Goal: Use online tool/utility: Utilize a website feature to perform a specific function

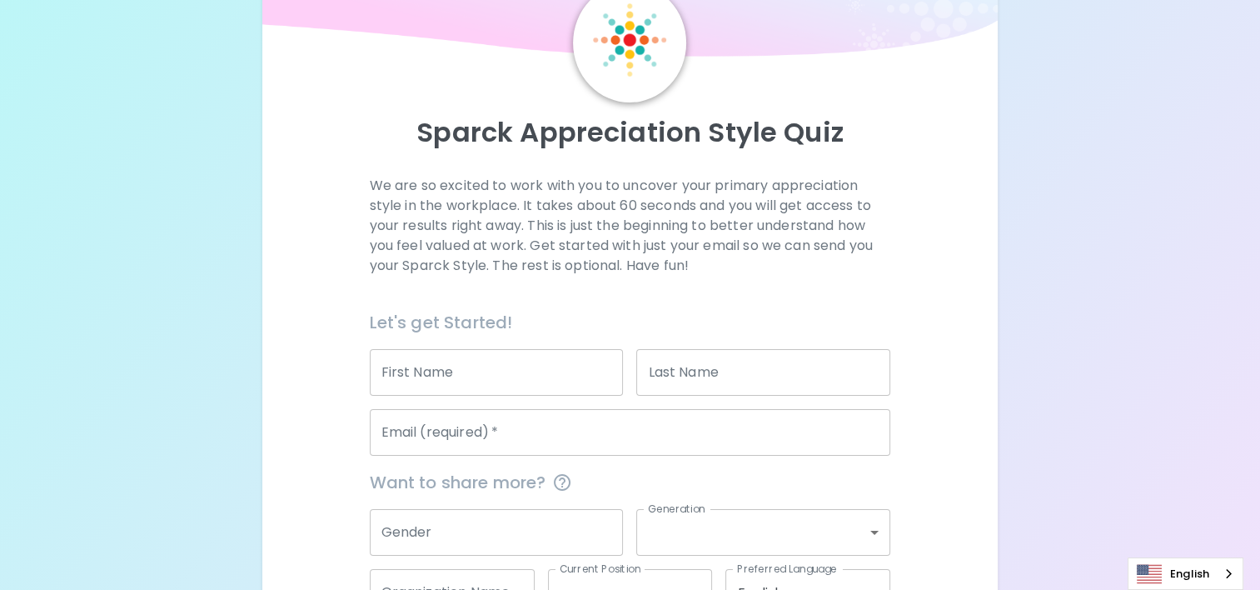
scroll to position [167, 0]
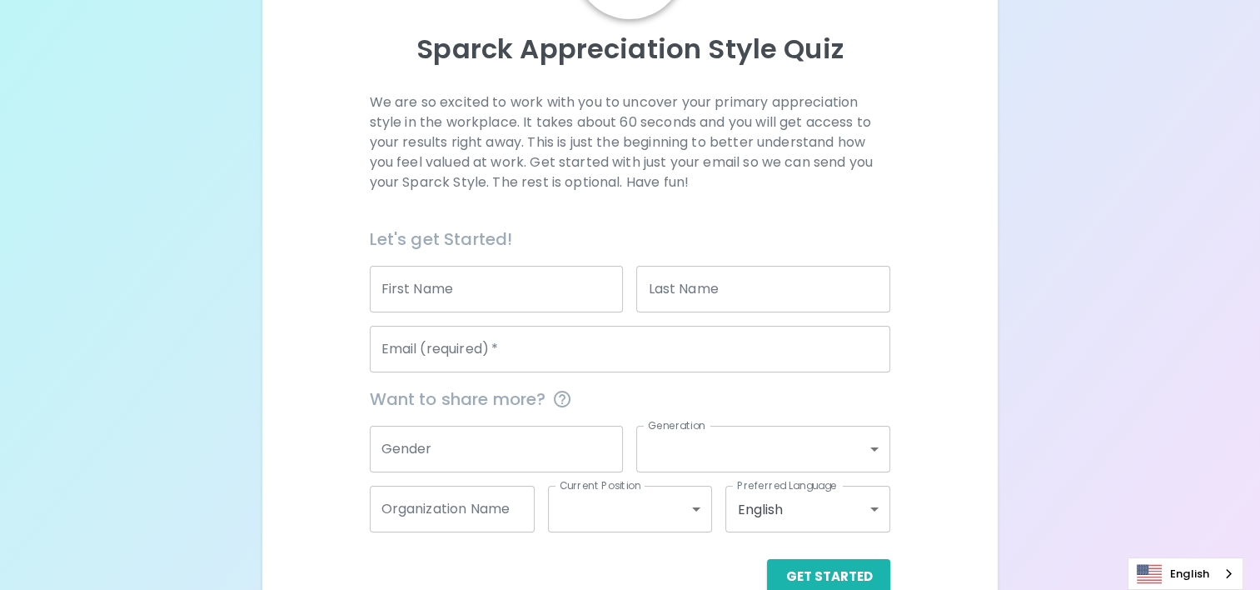
click at [432, 261] on div "First Name First Name" at bounding box center [490, 282] width 267 height 60
click at [456, 284] on input "First Name" at bounding box center [497, 289] width 254 height 47
click at [451, 290] on input "First Name" at bounding box center [497, 289] width 254 height 47
click at [508, 304] on input "First Name" at bounding box center [497, 289] width 254 height 47
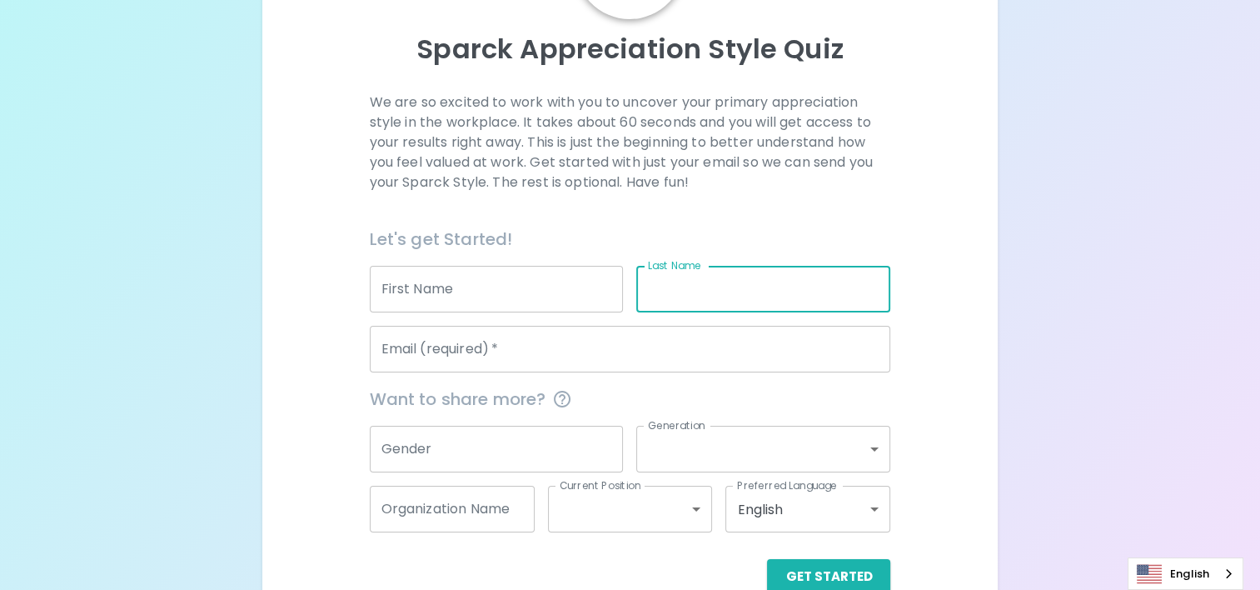
click at [706, 286] on input "Last Name" at bounding box center [763, 289] width 254 height 47
click at [426, 307] on input "First Name" at bounding box center [497, 289] width 254 height 47
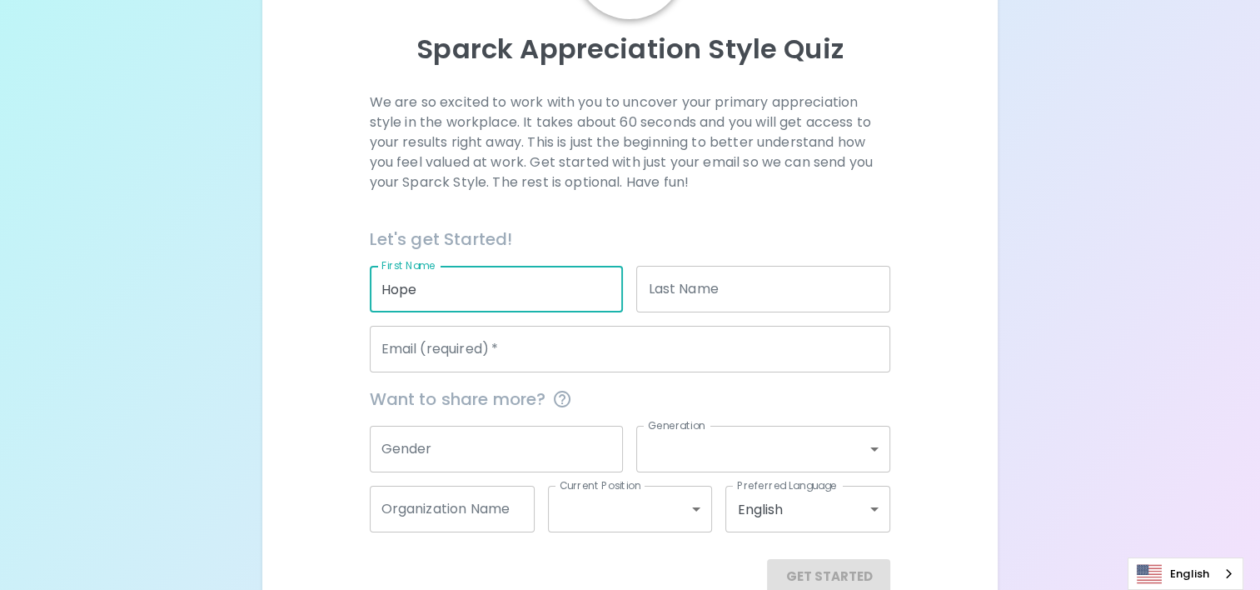
type input "Hope"
click at [706, 290] on input "Last Name" at bounding box center [763, 289] width 254 height 47
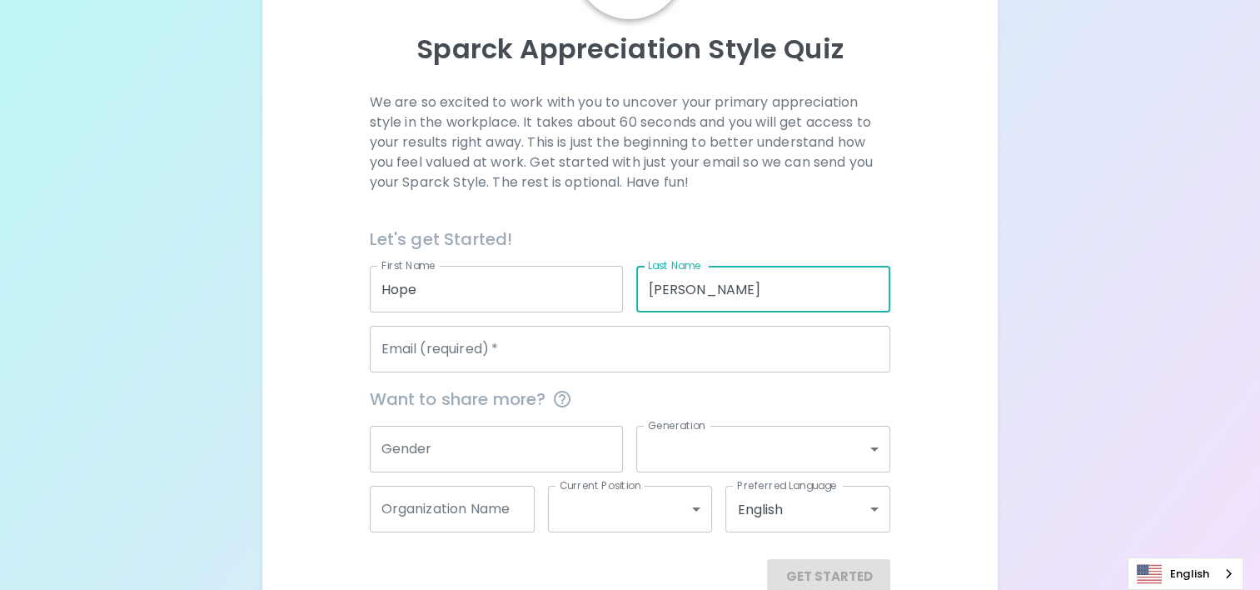
type input "[PERSON_NAME]"
click at [592, 335] on input "Email (required)   *" at bounding box center [630, 349] width 521 height 47
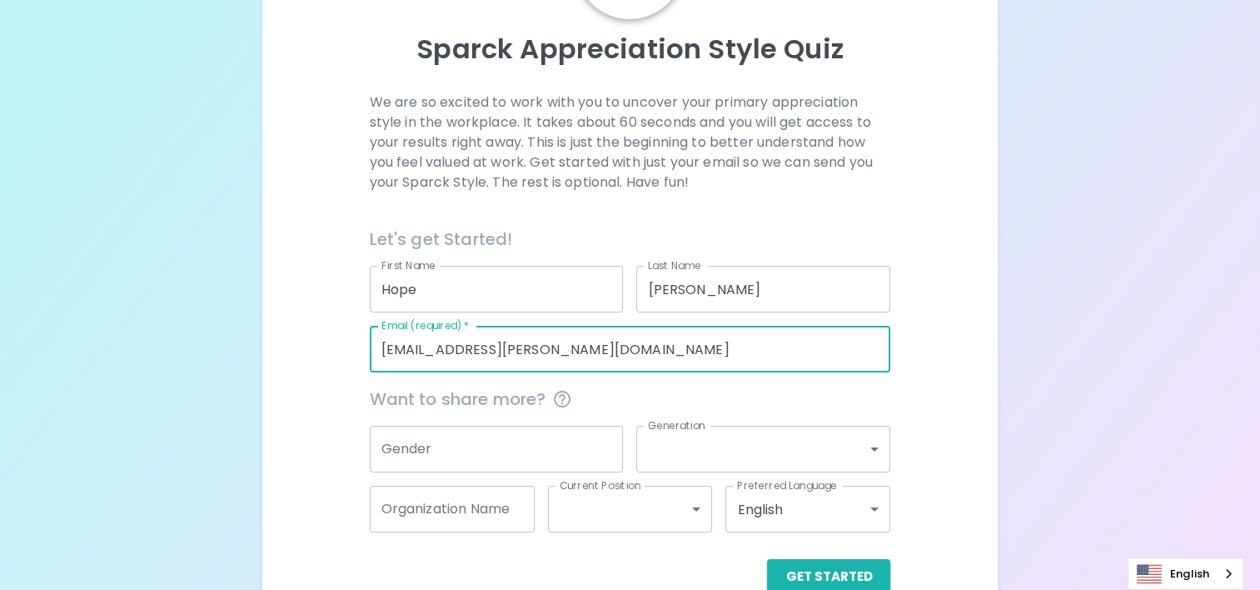
scroll to position [203, 0]
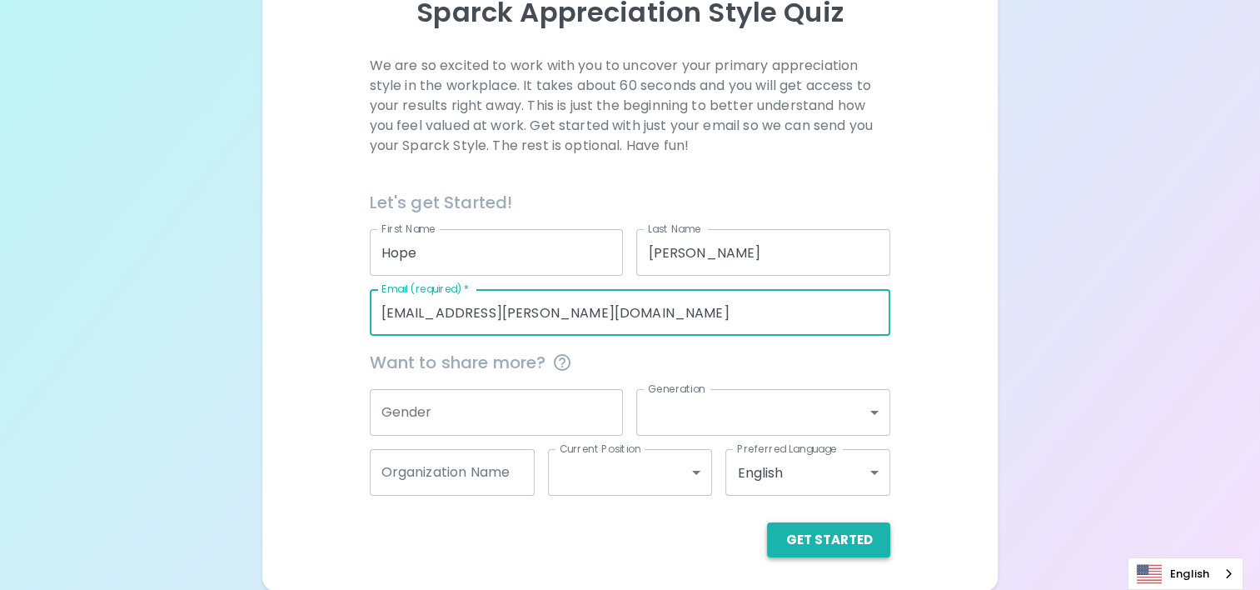
type input "[EMAIL_ADDRESS][PERSON_NAME][DOMAIN_NAME]"
click at [795, 543] on button "Get Started" at bounding box center [828, 539] width 123 height 35
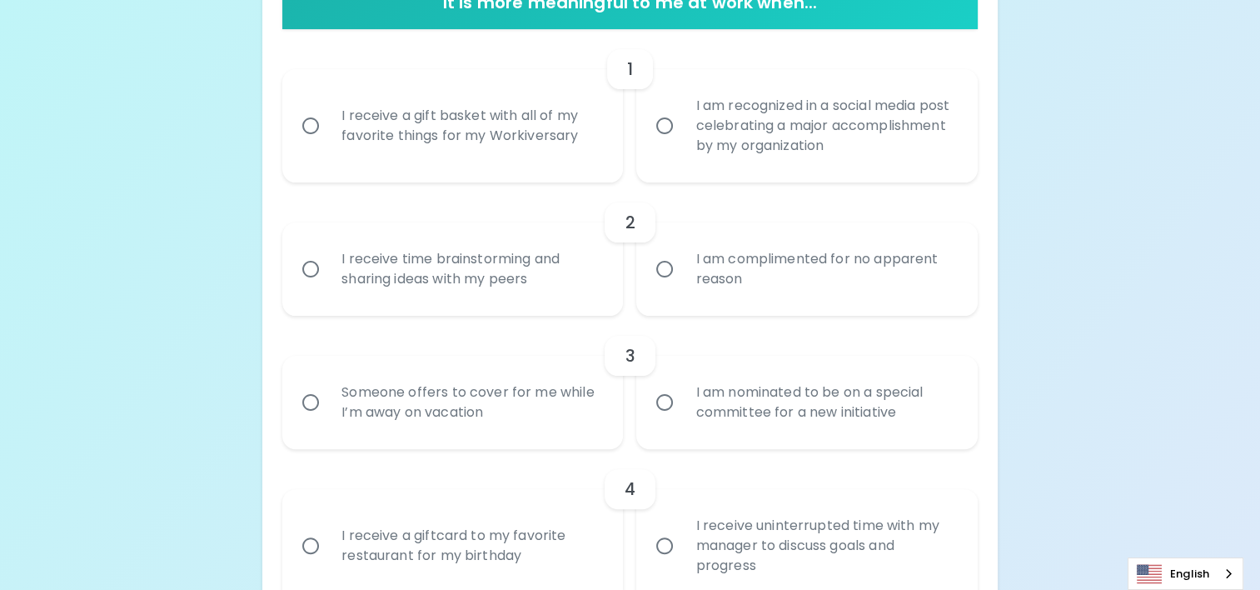
scroll to position [287, 0]
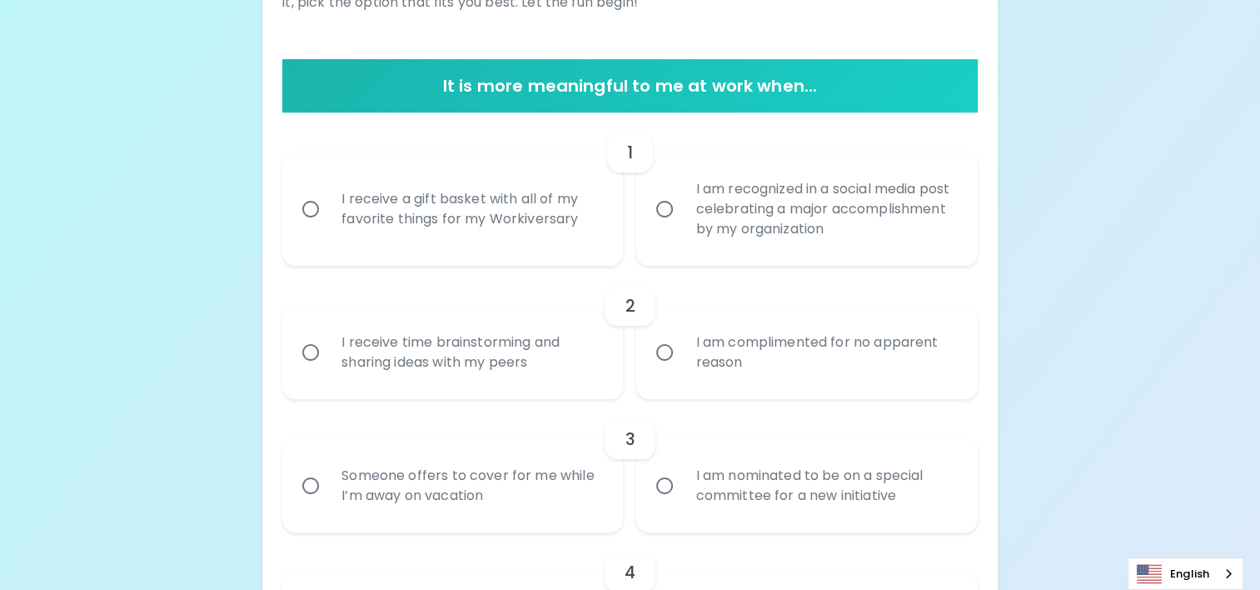
click at [427, 227] on div "I receive a gift basket with all of my favorite things for my Workiversary" at bounding box center [471, 209] width 286 height 80
click at [328, 227] on input "I receive a gift basket with all of my favorite things for my Workiversary" at bounding box center [310, 209] width 35 height 35
radio input "true"
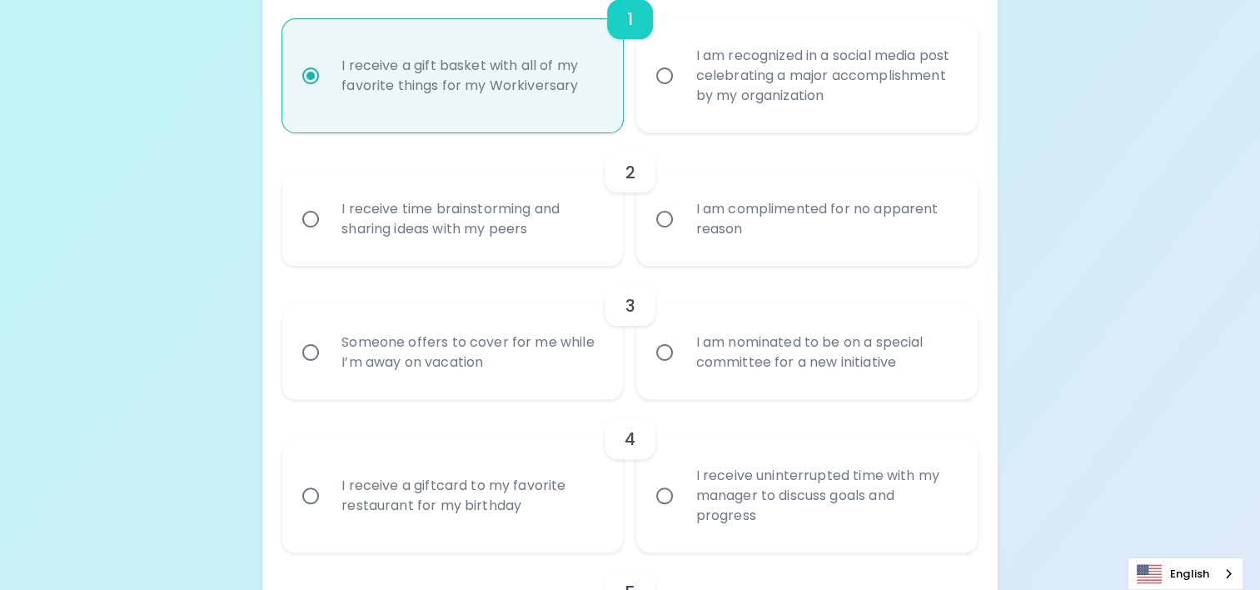
scroll to position [503, 0]
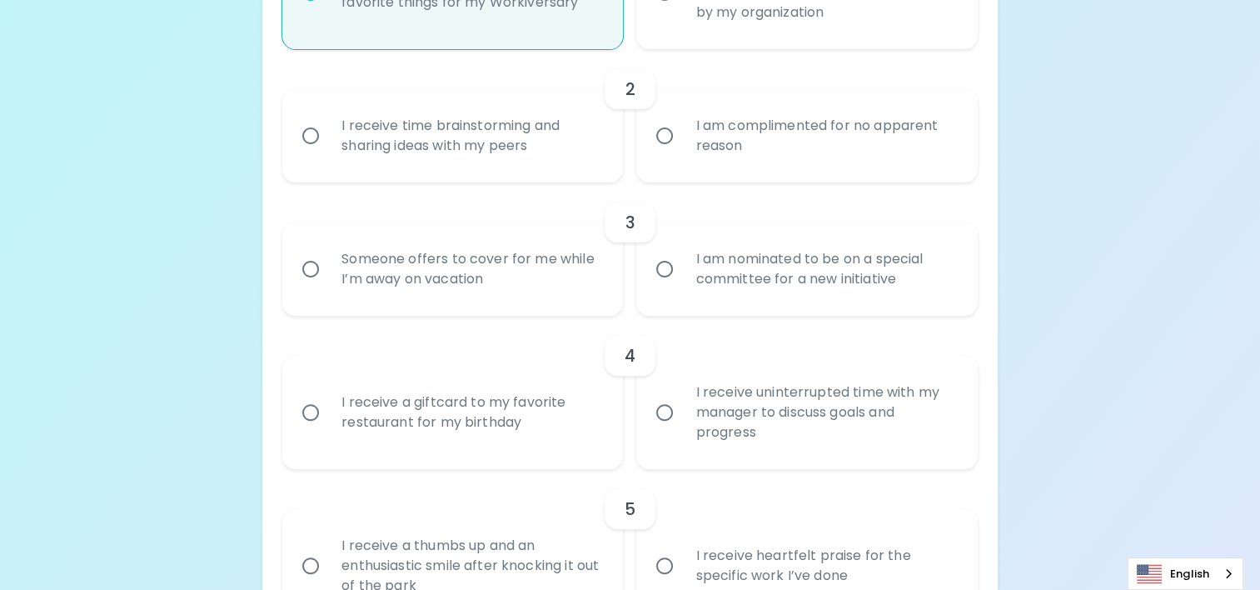
click at [889, 145] on div "I am complimented for no apparent reason" at bounding box center [825, 136] width 286 height 80
click at [682, 145] on input "I am complimented for no apparent reason" at bounding box center [664, 135] width 35 height 35
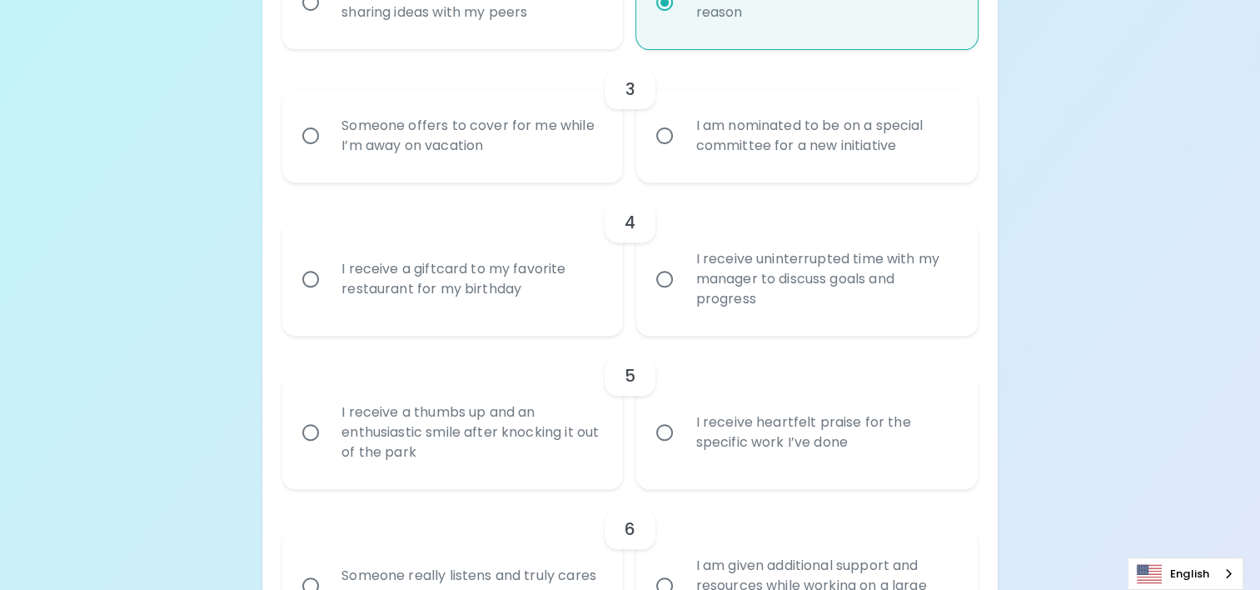
radio input "true"
click at [558, 143] on div "Someone offers to cover for me while I’m away on vacation" at bounding box center [471, 136] width 286 height 80
click at [328, 143] on input "Someone offers to cover for me while I’m away on vacation" at bounding box center [310, 135] width 35 height 35
radio input "false"
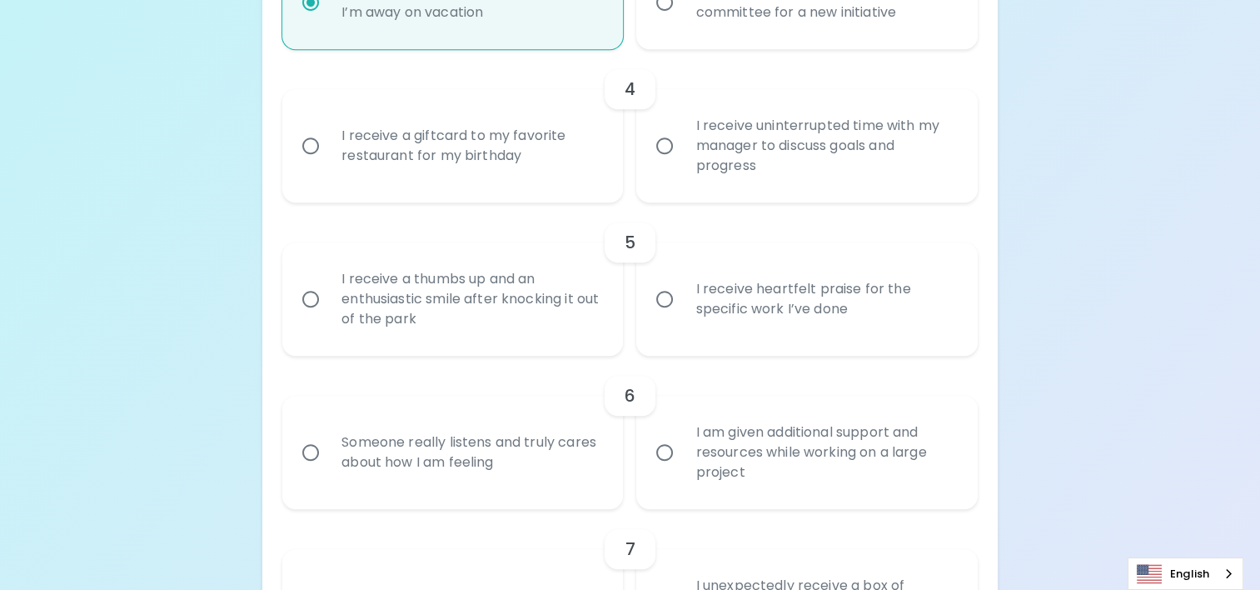
radio input "true"
click at [412, 151] on div "I receive a giftcard to my favorite restaurant for my birthday" at bounding box center [471, 146] width 286 height 80
click at [328, 151] on input "I receive a giftcard to my favorite restaurant for my birthday" at bounding box center [310, 145] width 35 height 35
radio input "false"
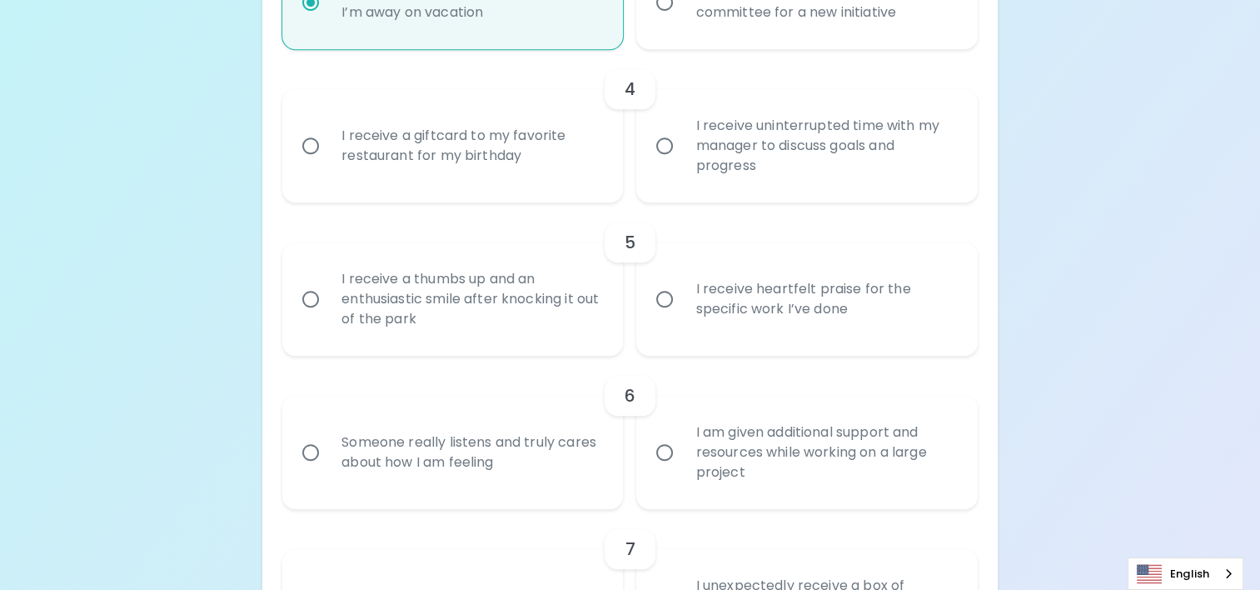
scroll to position [903, 0]
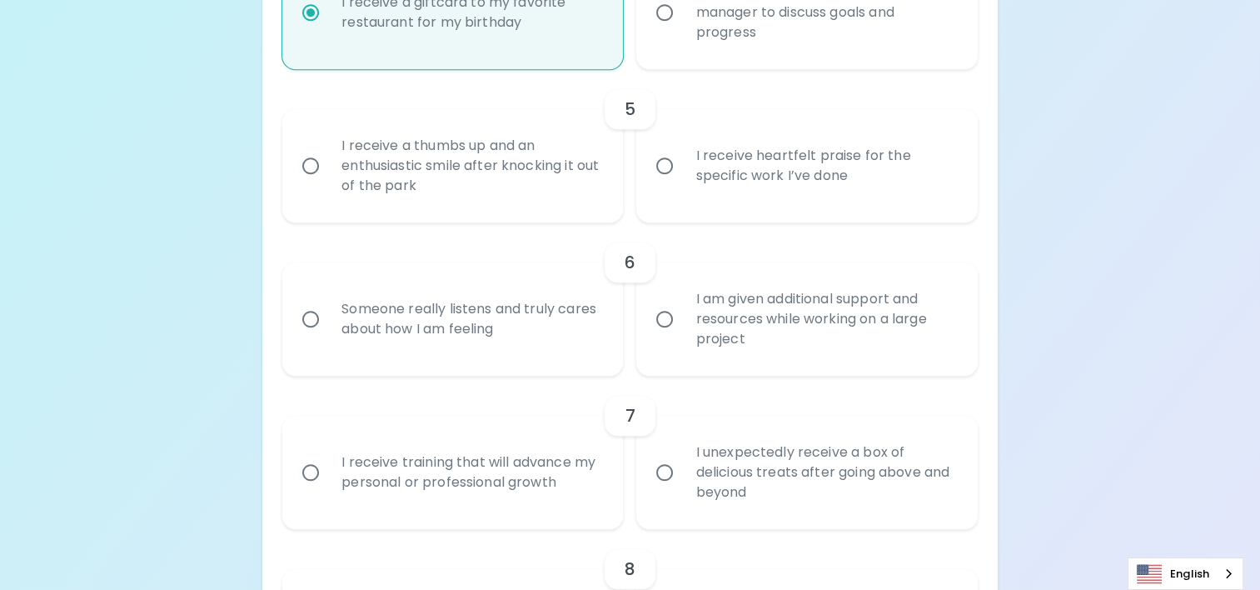
radio input "true"
click at [520, 187] on div "I receive a thumbs up and an enthusiastic smile after knocking it out of the pa…" at bounding box center [471, 166] width 286 height 100
click at [328, 183] on input "I receive a thumbs up and an enthusiastic smile after knocking it out of the pa…" at bounding box center [310, 165] width 35 height 35
radio input "false"
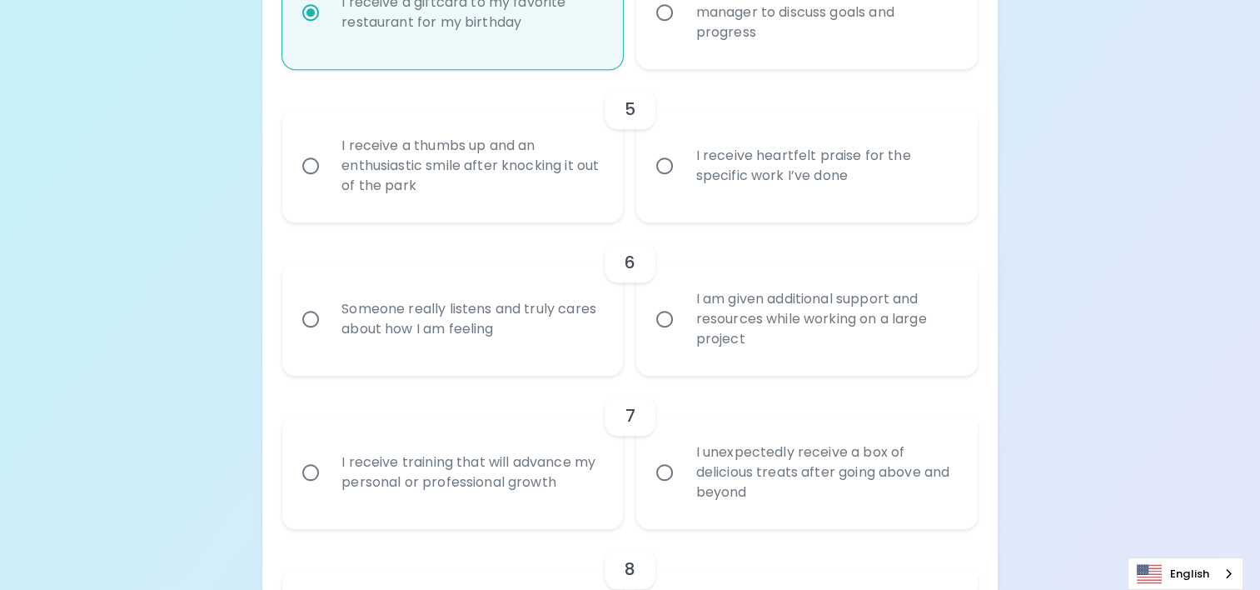
radio input "false"
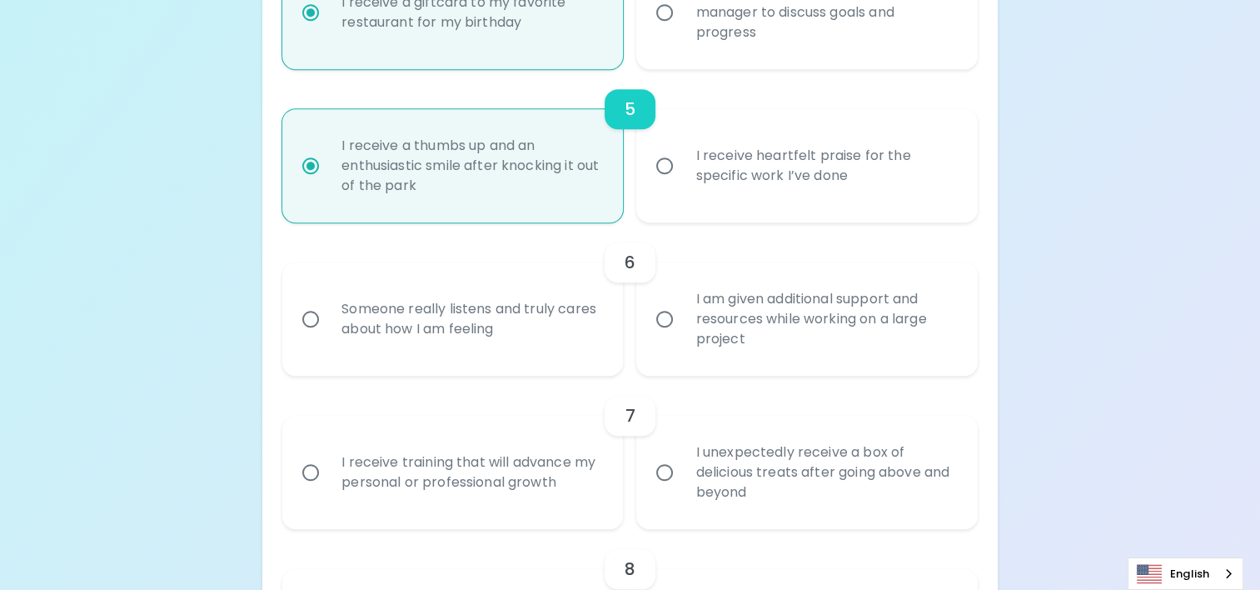
scroll to position [1036, 0]
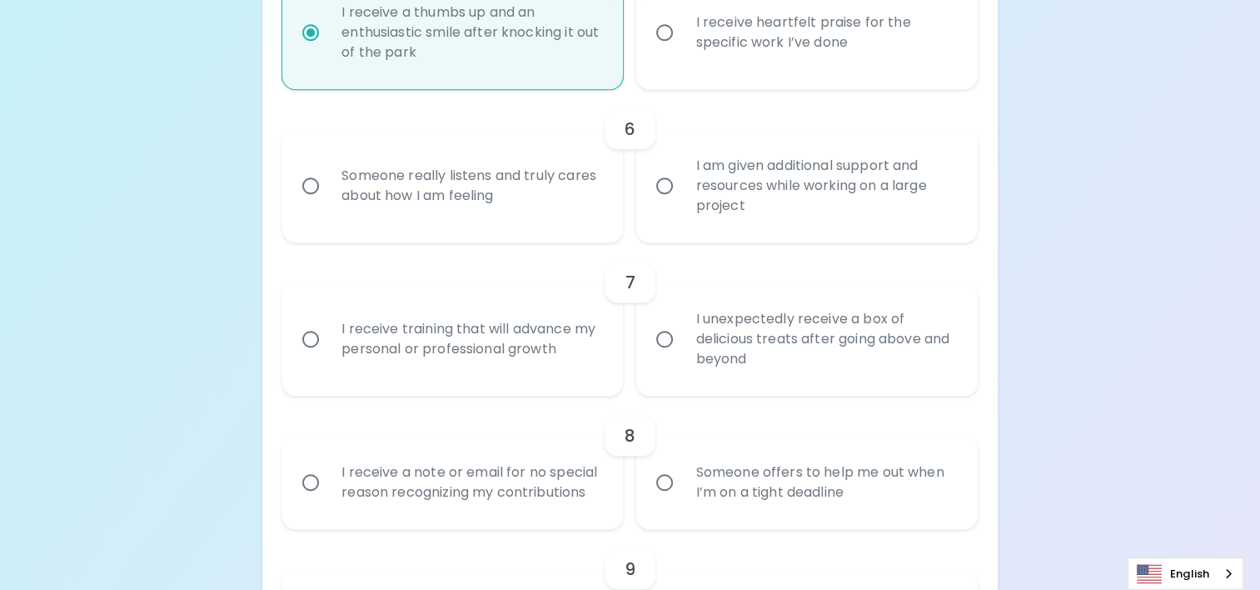
radio input "true"
click at [491, 185] on div "Someone really listens and truly cares about how I am feeling" at bounding box center [471, 186] width 286 height 80
click at [328, 185] on input "Someone really listens and truly cares about how I am feeling" at bounding box center [310, 185] width 35 height 35
radio input "false"
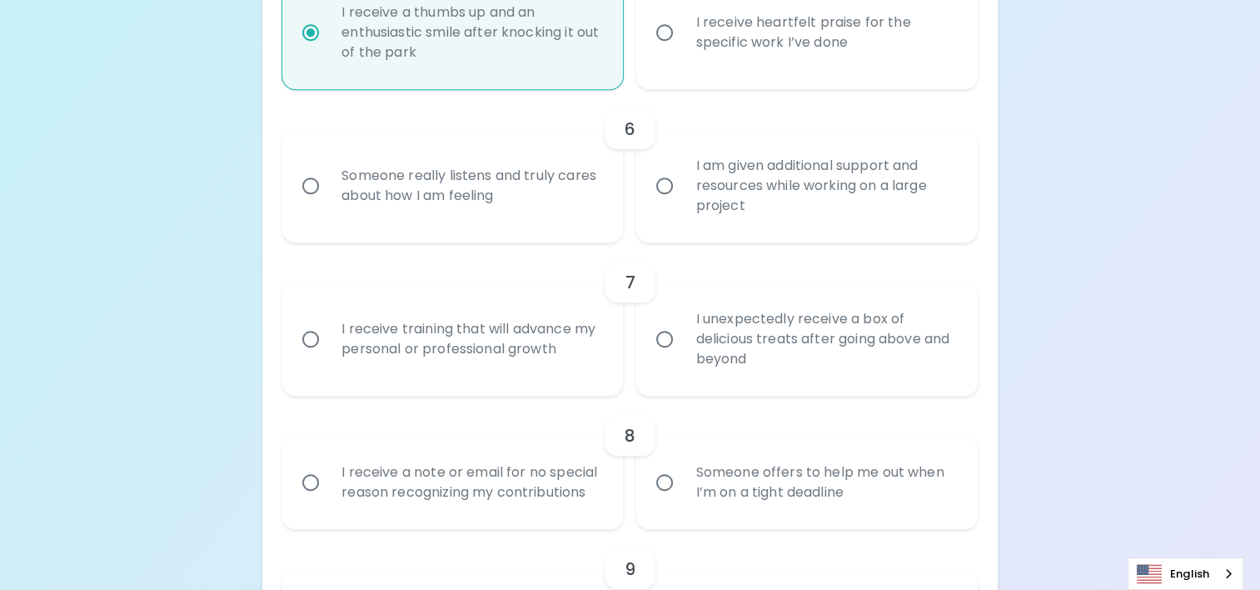
radio input "false"
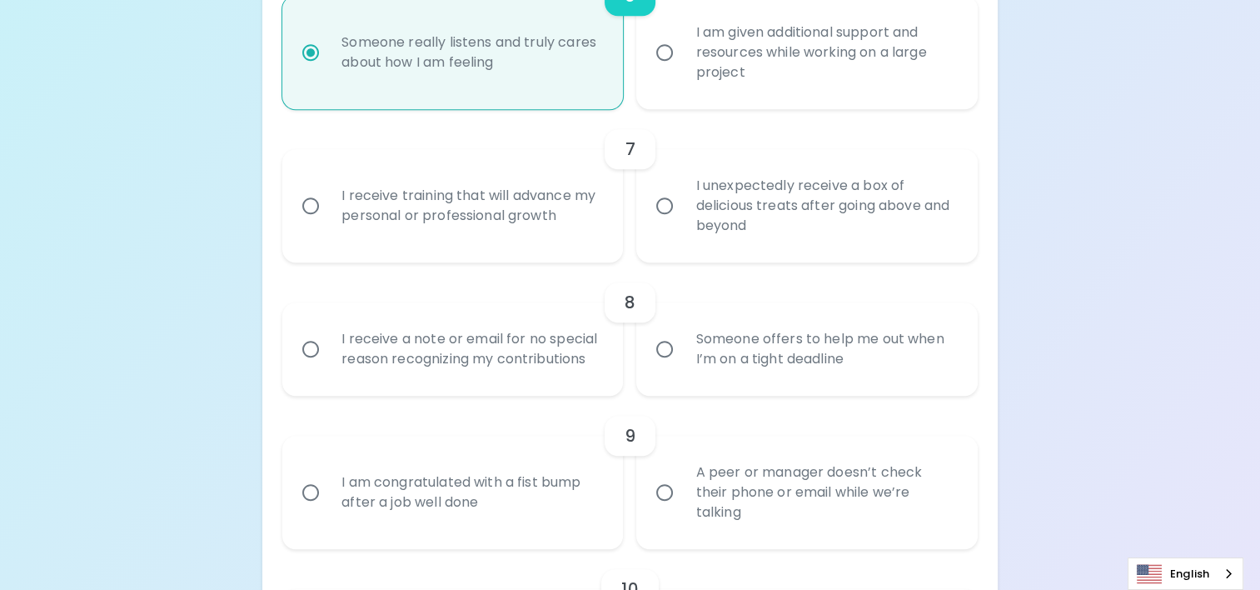
radio input "true"
click at [813, 198] on div "I unexpectedly receive a box of delicious treats after going above and beyond" at bounding box center [825, 206] width 286 height 100
click at [682, 198] on input "I unexpectedly receive a box of delicious treats after going above and beyond" at bounding box center [664, 205] width 35 height 35
radio input "false"
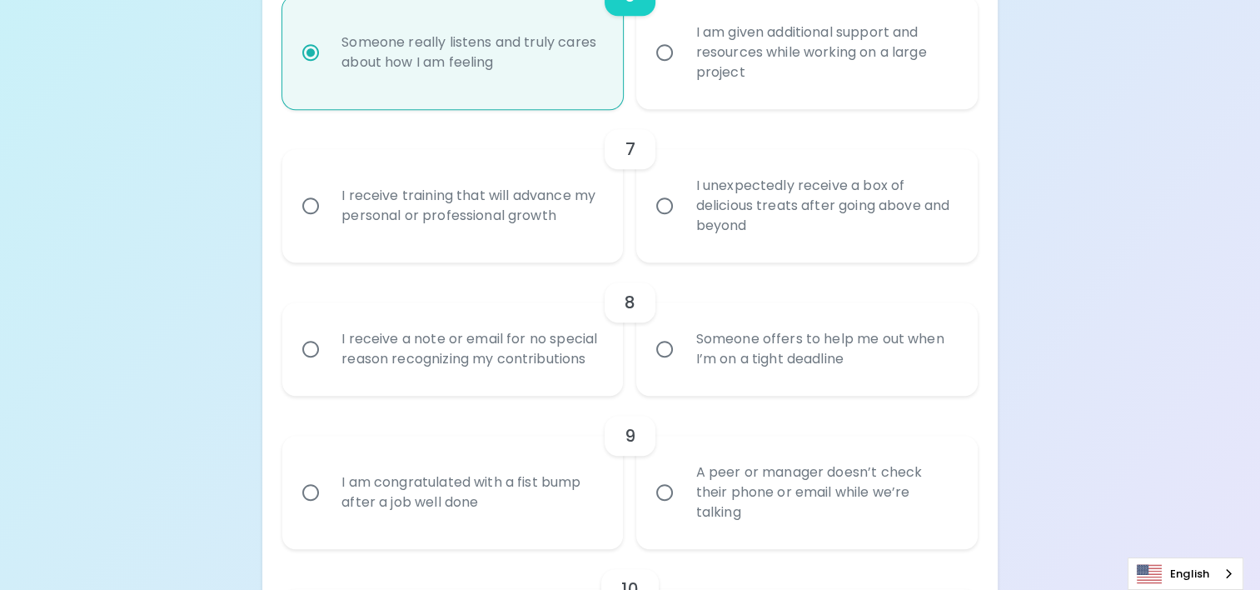
radio input "false"
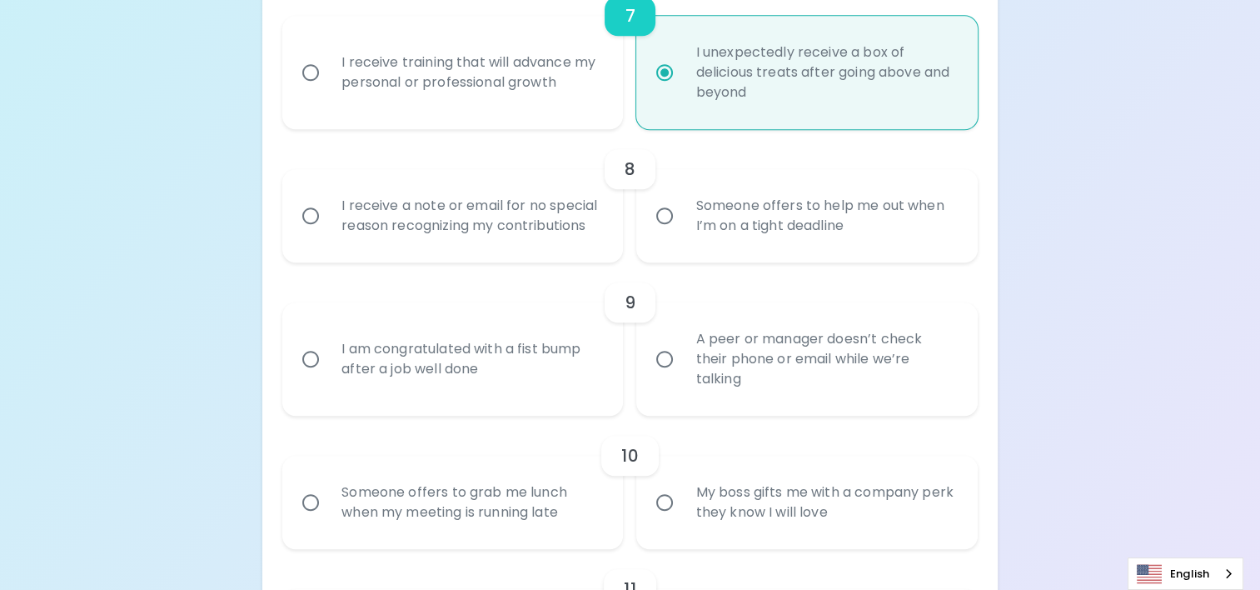
radio input "true"
click at [741, 206] on div "Someone offers to help me out when I’m on a tight deadline" at bounding box center [825, 216] width 286 height 80
click at [682, 206] on input "Someone offers to help me out when I’m on a tight deadline" at bounding box center [664, 215] width 35 height 35
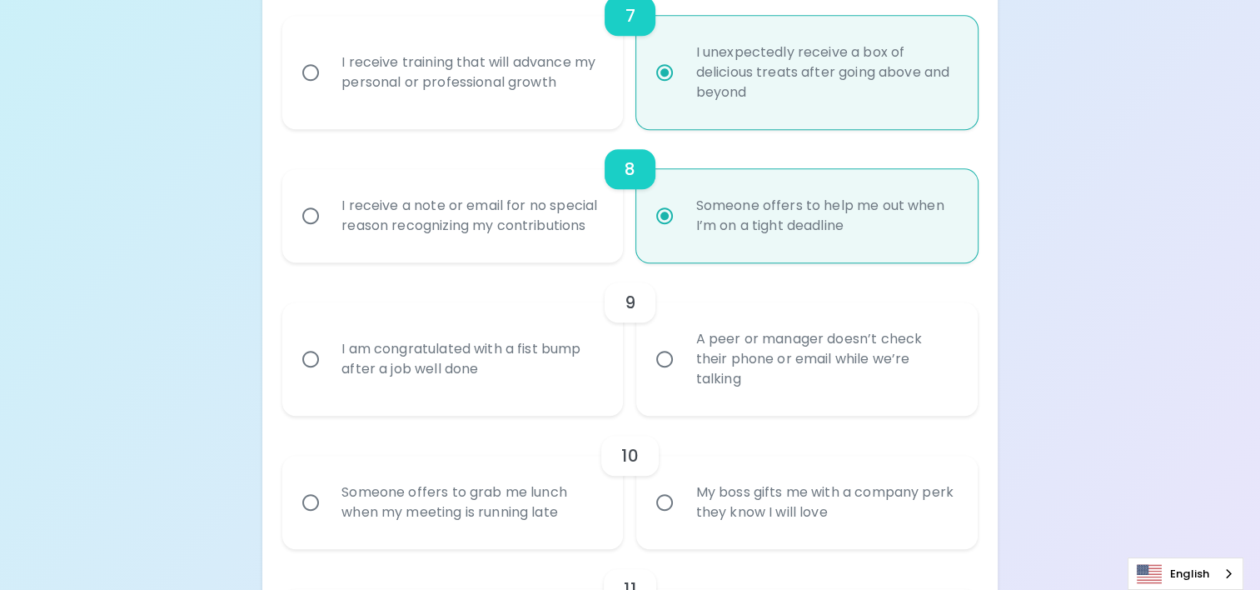
radio input "false"
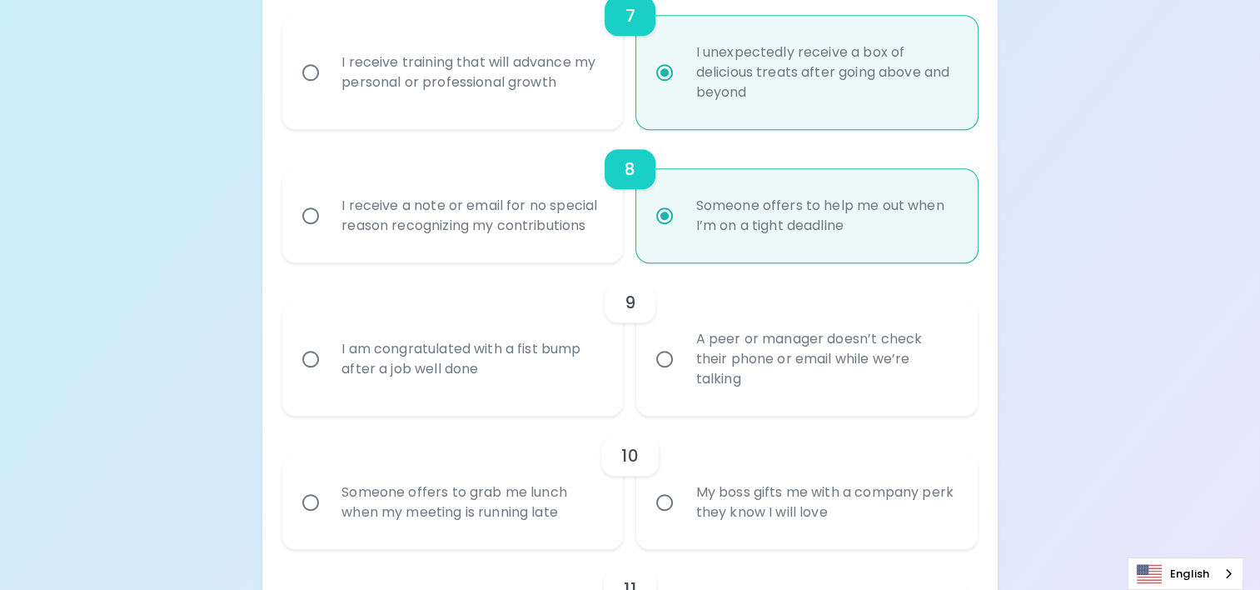
radio input "false"
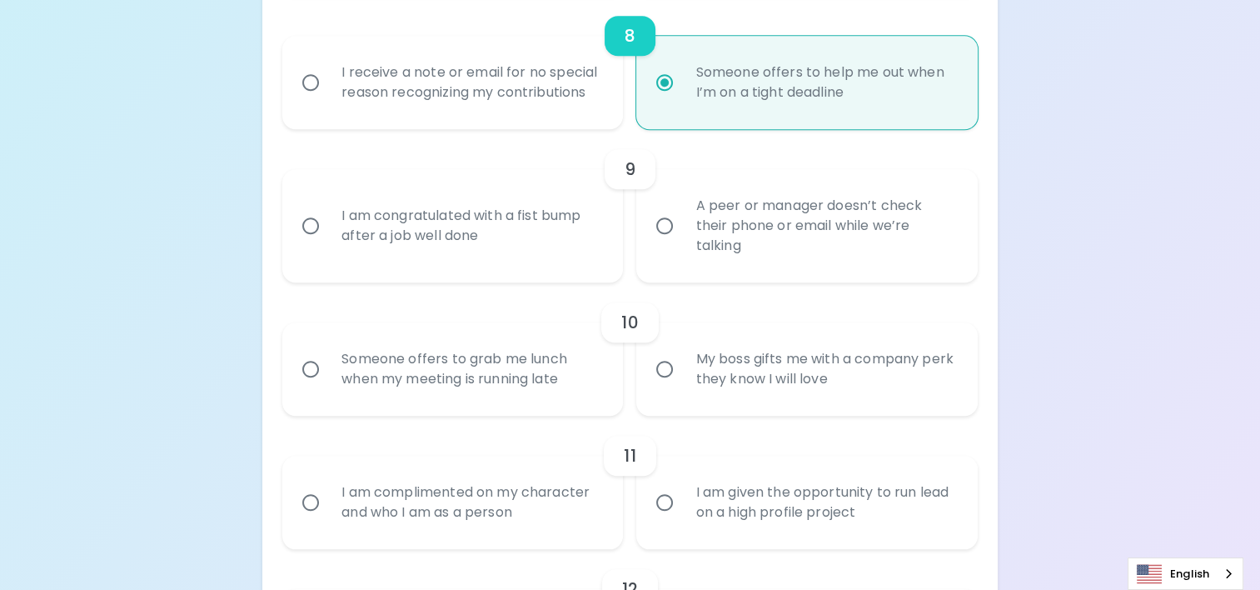
scroll to position [1519, 0]
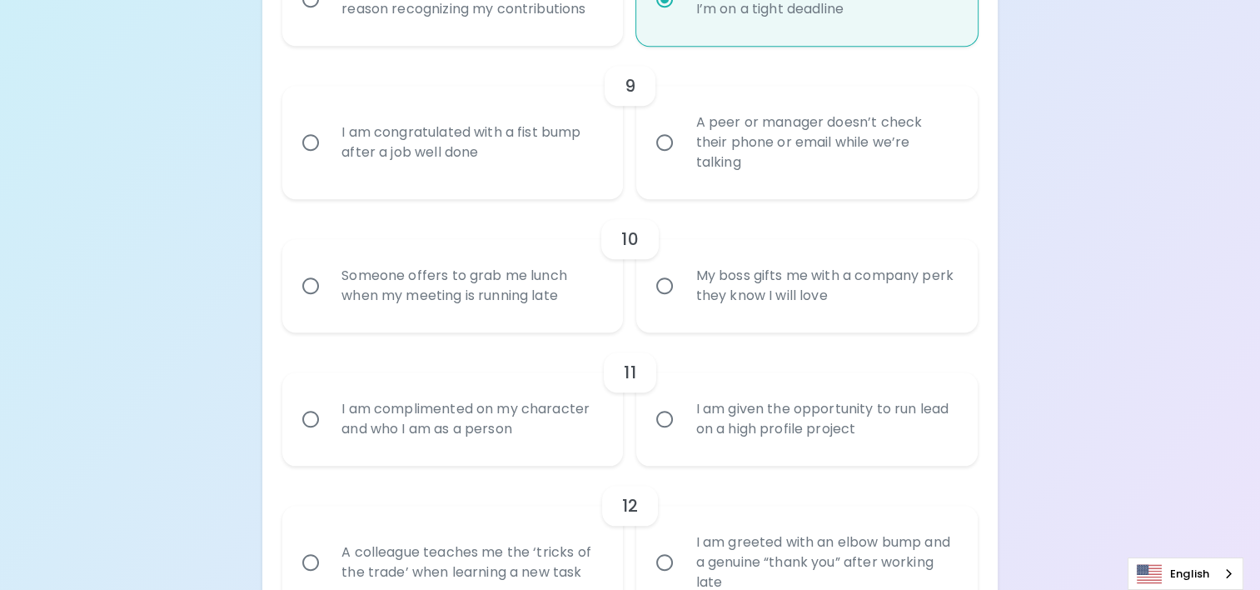
radio input "true"
click at [840, 152] on div "A peer or manager doesn’t check their phone or email while we’re talking" at bounding box center [825, 142] width 286 height 100
click at [682, 152] on input "A peer or manager doesn’t check their phone or email while we’re talking" at bounding box center [664, 142] width 35 height 35
radio input "false"
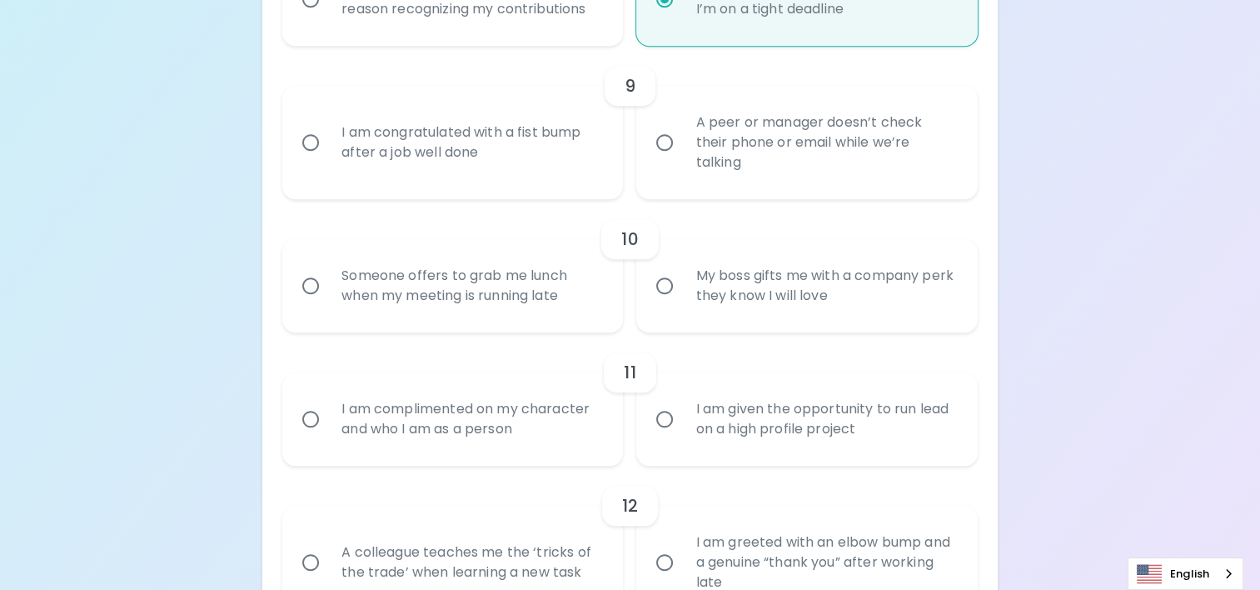
radio input "false"
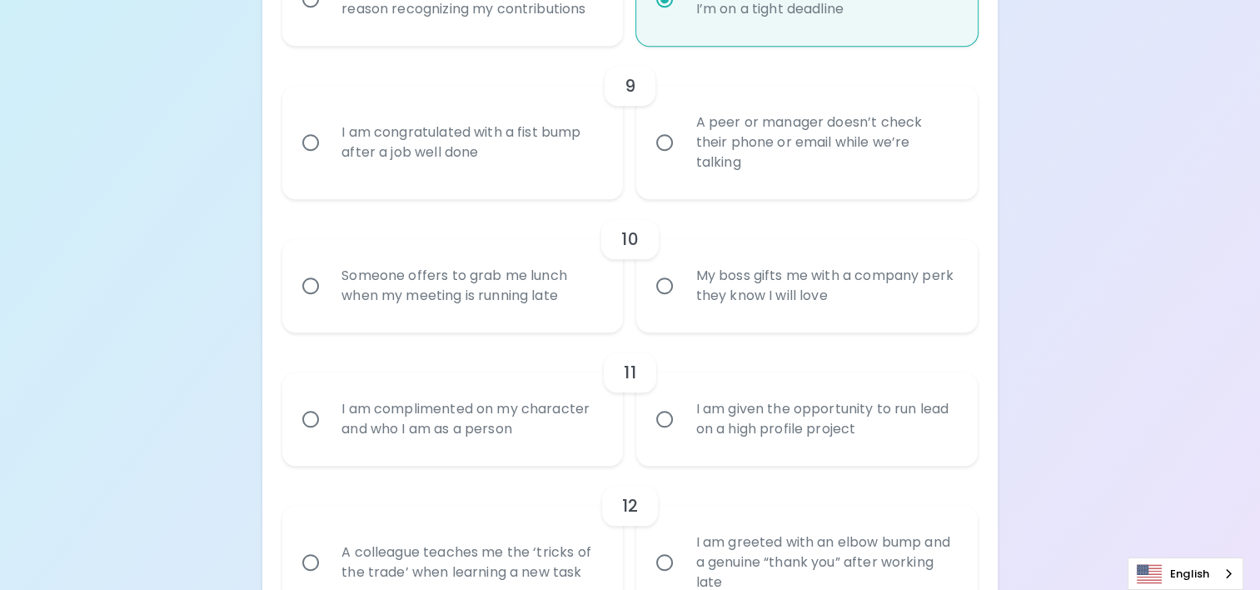
scroll to position [1653, 0]
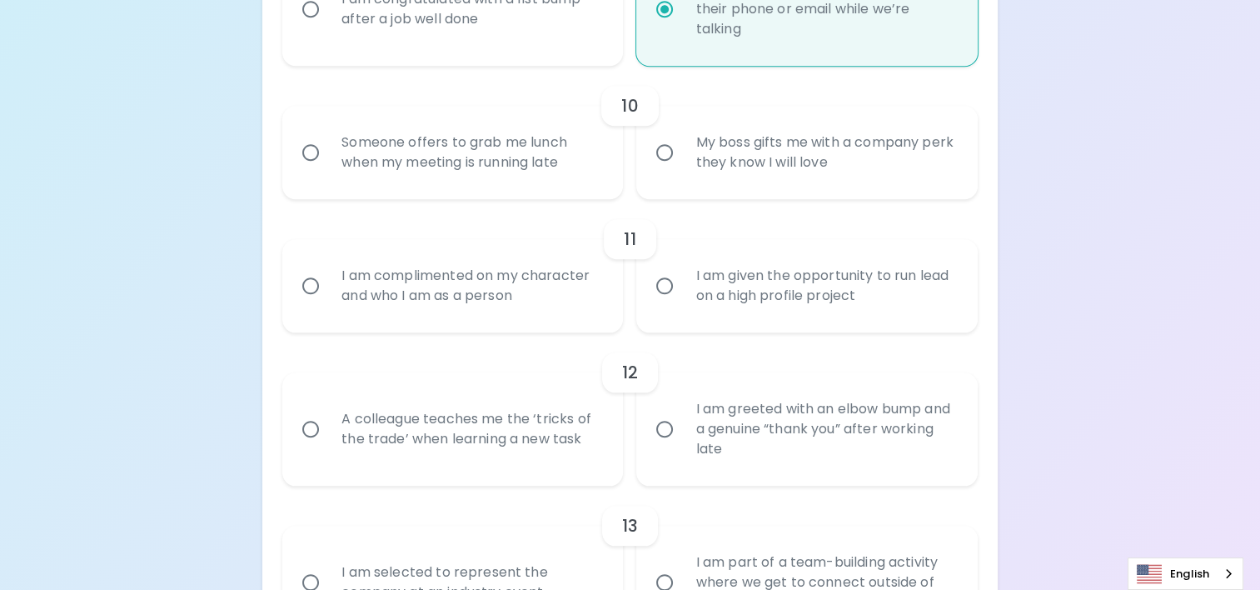
radio input "true"
click at [806, 157] on div "My boss gifts me with a company perk they know I will love" at bounding box center [825, 152] width 286 height 80
click at [682, 157] on input "My boss gifts me with a company perk they know I will love" at bounding box center [664, 152] width 35 height 35
radio input "false"
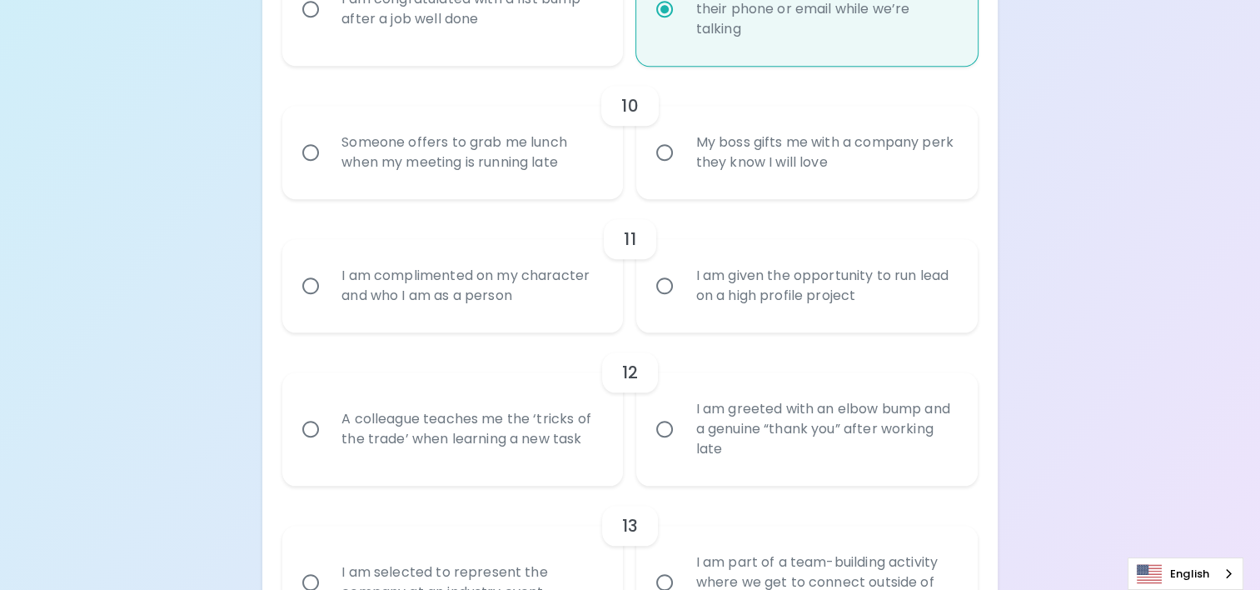
radio input "false"
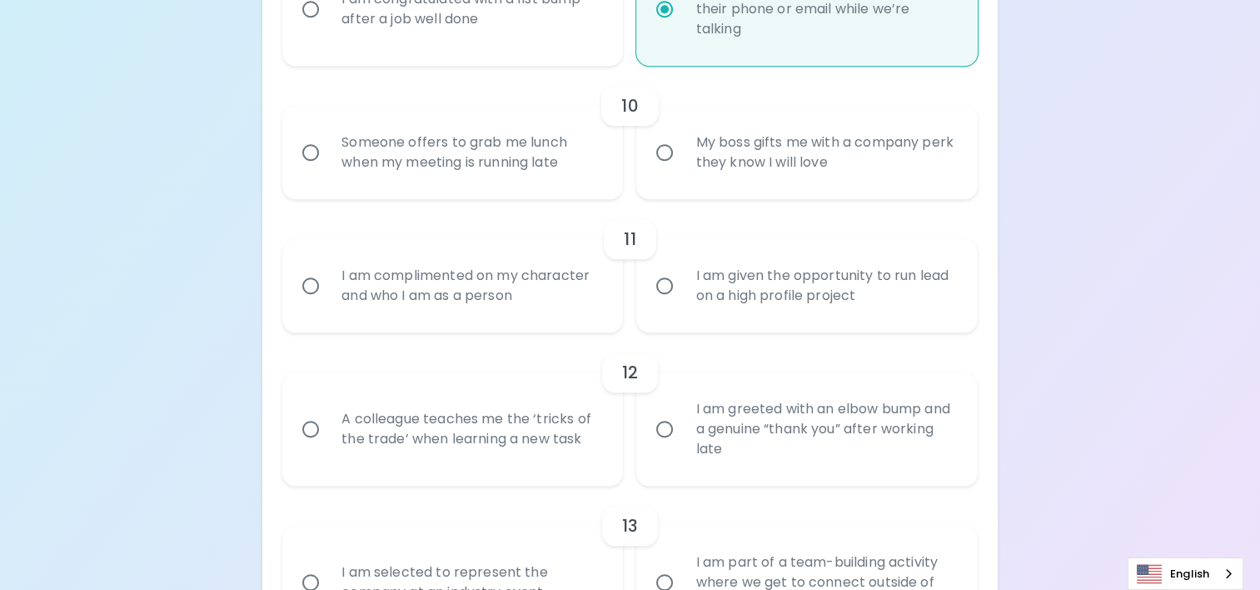
radio input "false"
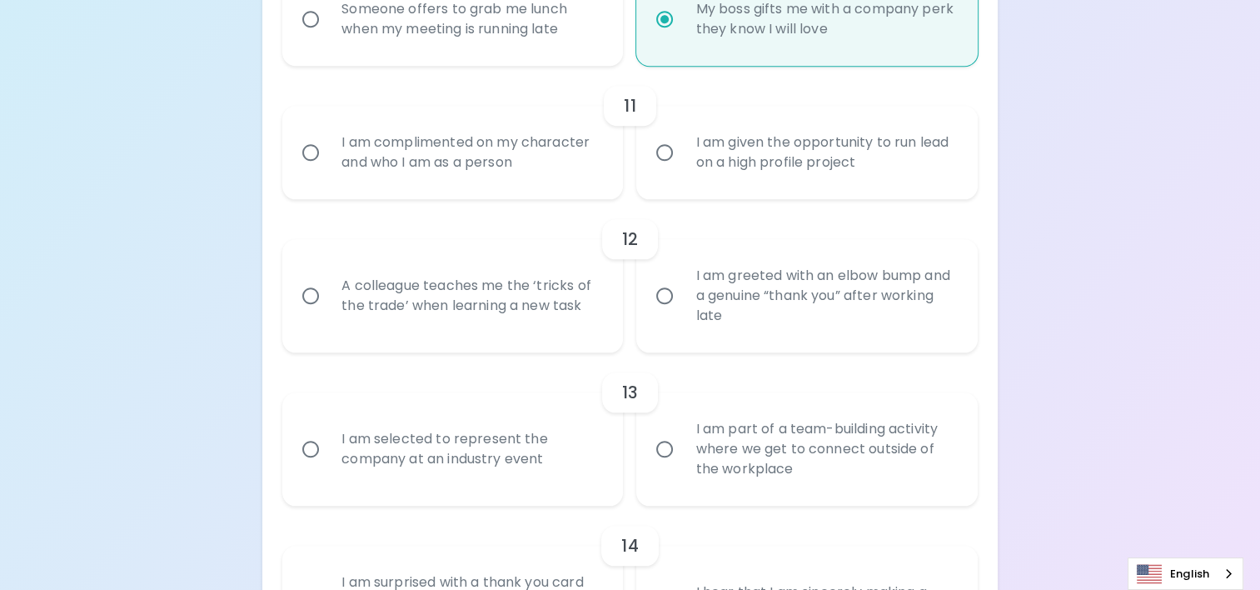
radio input "true"
click at [476, 158] on div "I am complimented on my character and who I am as a person" at bounding box center [471, 152] width 286 height 80
click at [328, 158] on input "I am complimented on my character and who I am as a person" at bounding box center [310, 152] width 35 height 35
radio input "false"
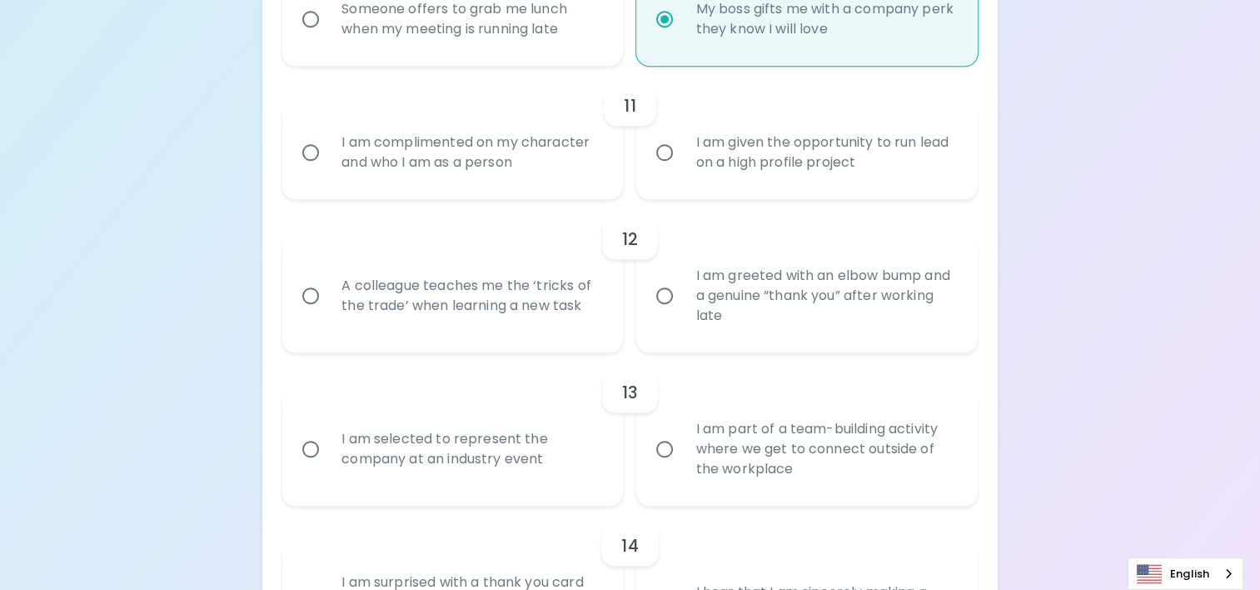
radio input "false"
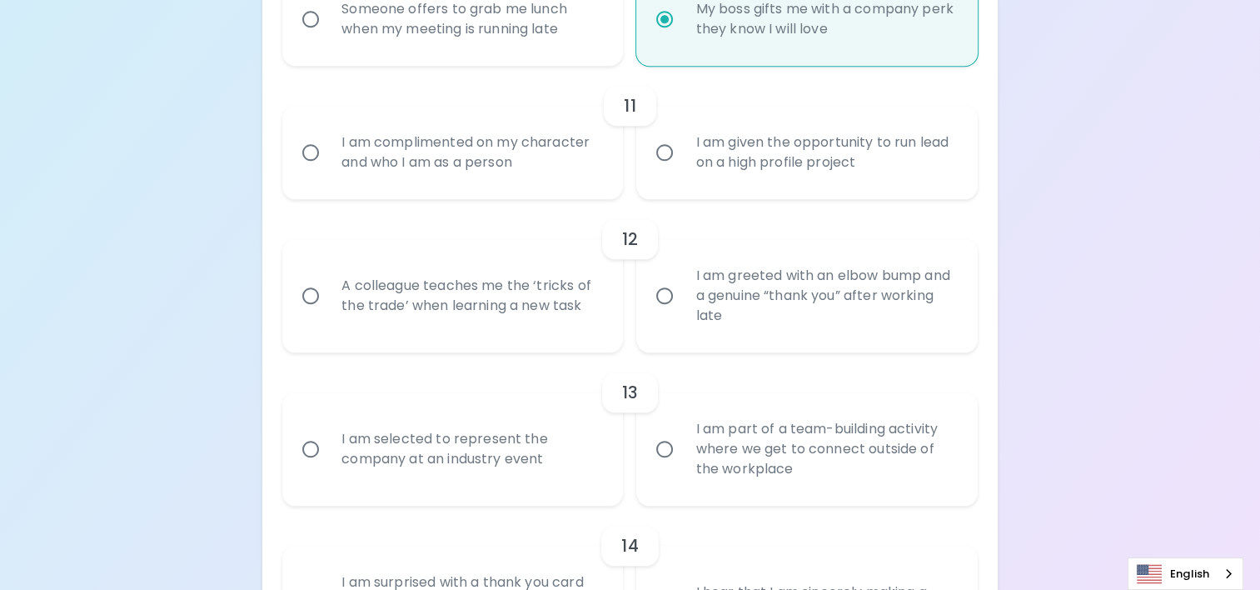
radio input "false"
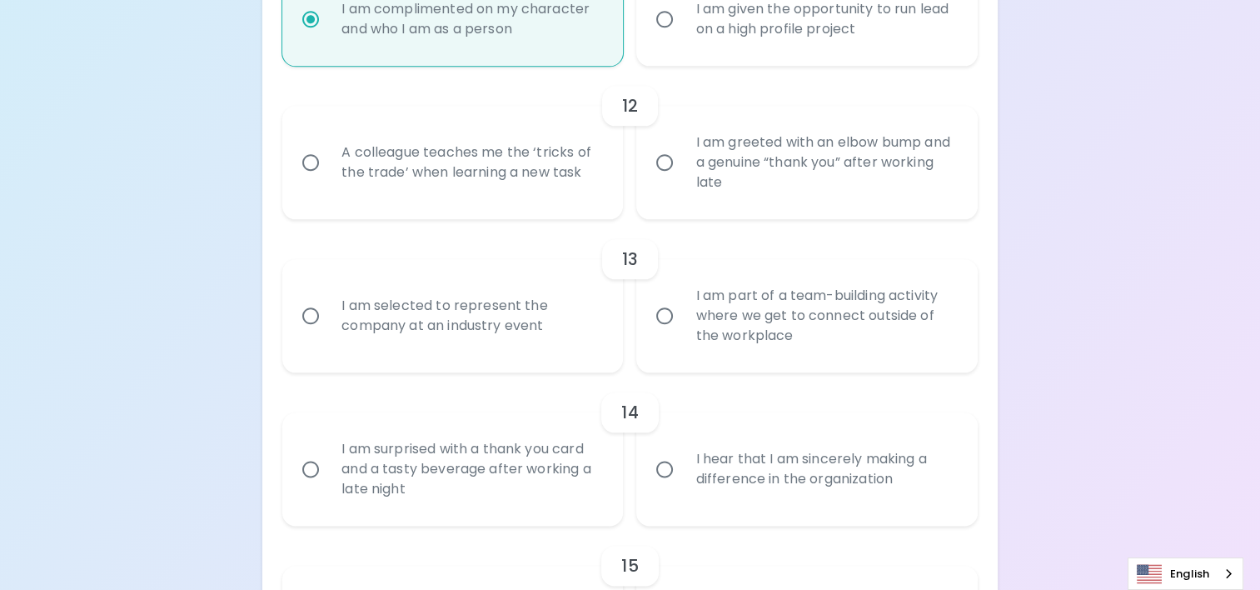
radio input "true"
click at [517, 175] on div "A colleague teaches me the ‘tricks of the trade’ when learning a new task" at bounding box center [471, 162] width 286 height 80
click at [328, 175] on input "A colleague teaches me the ‘tricks of the trade’ when learning a new task" at bounding box center [310, 162] width 35 height 35
radio input "false"
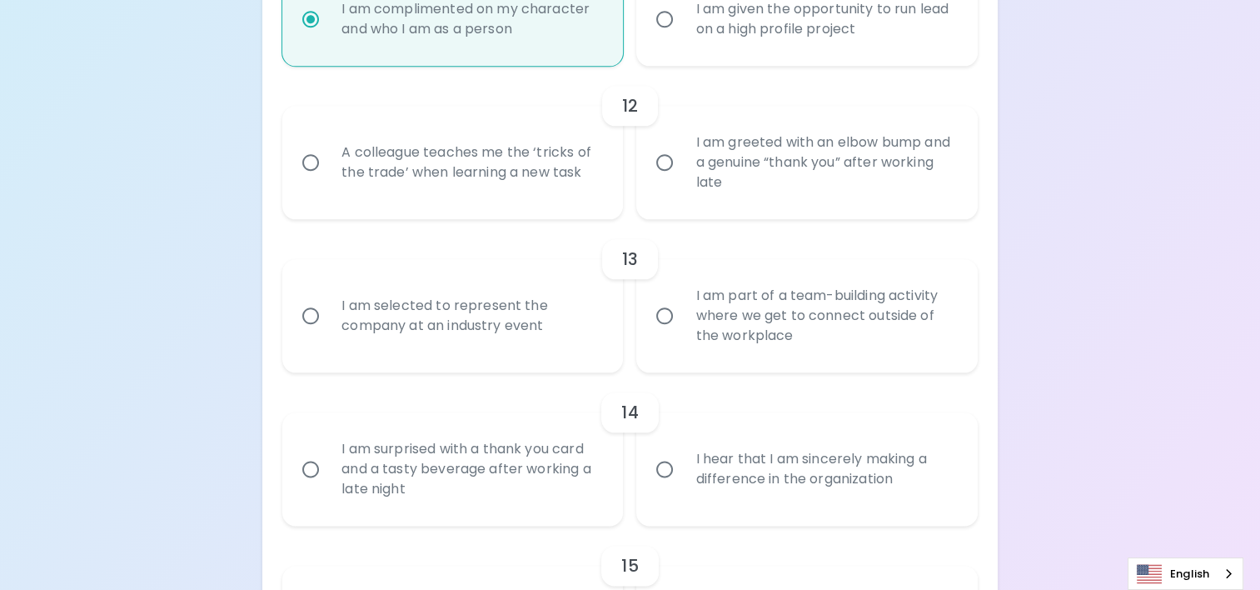
radio input "false"
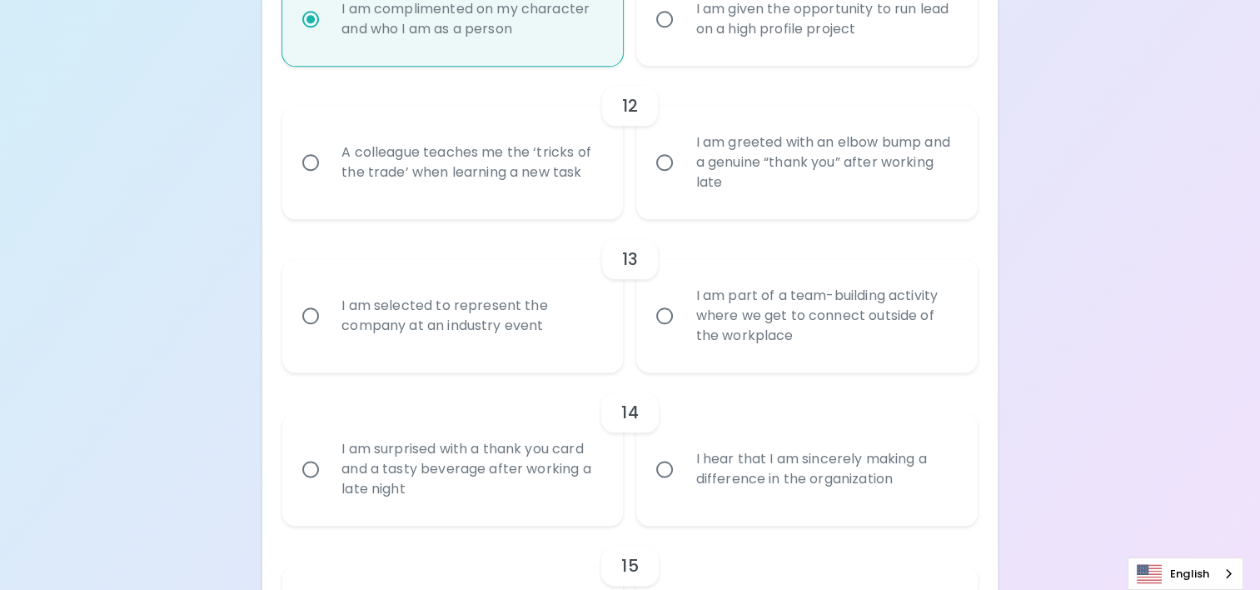
radio input "false"
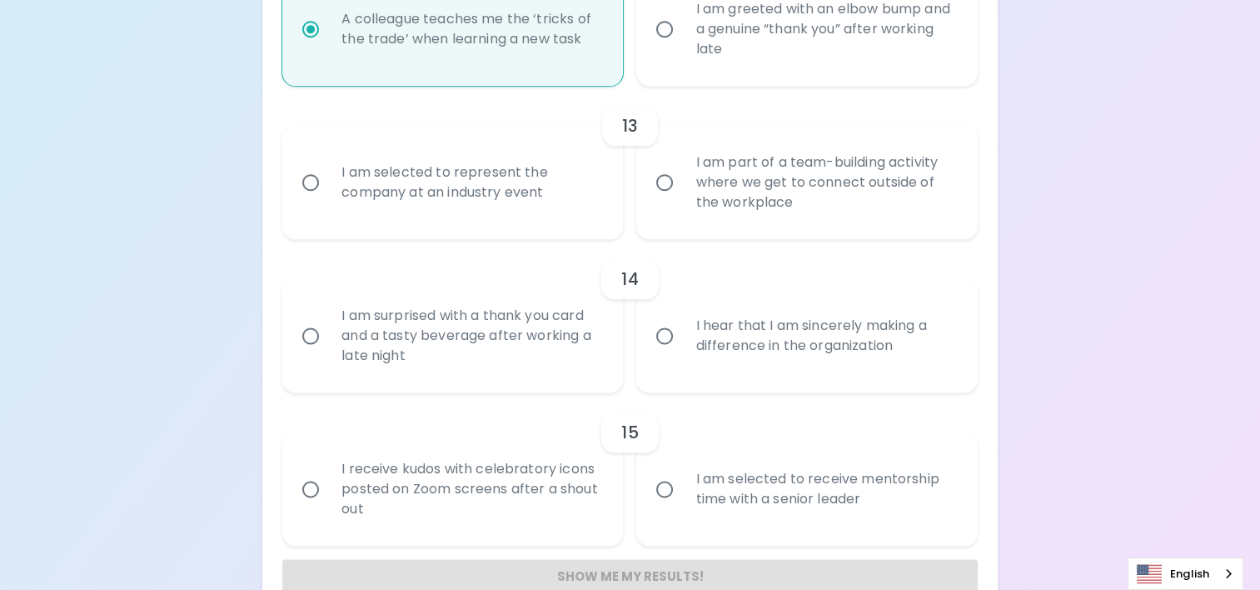
scroll to position [2089, 0]
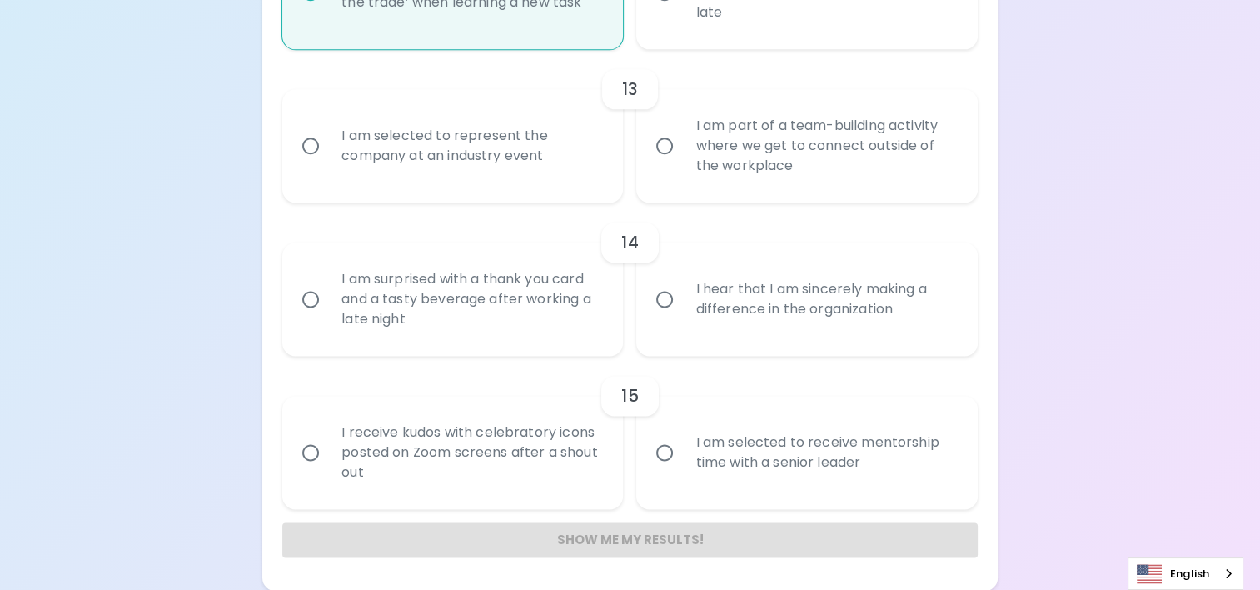
radio input "true"
click at [779, 143] on div "I am part of a team-building activity where we get to connect outside of the wo…" at bounding box center [825, 146] width 286 height 100
click at [682, 143] on input "I am part of a team-building activity where we get to connect outside of the wo…" at bounding box center [664, 145] width 35 height 35
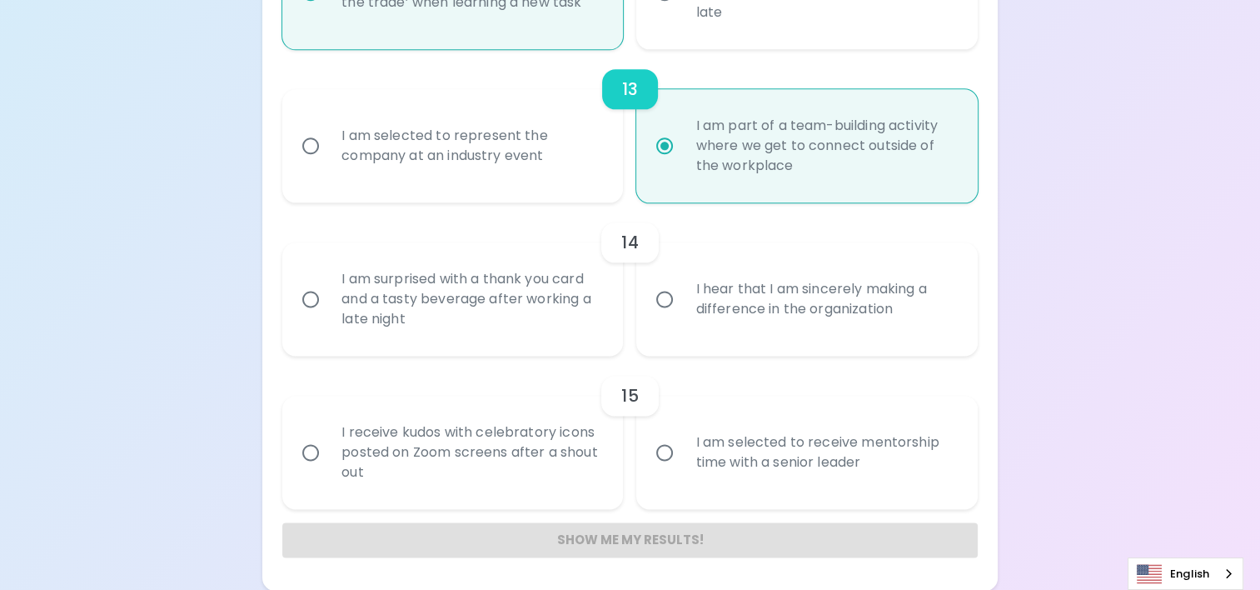
radio input "false"
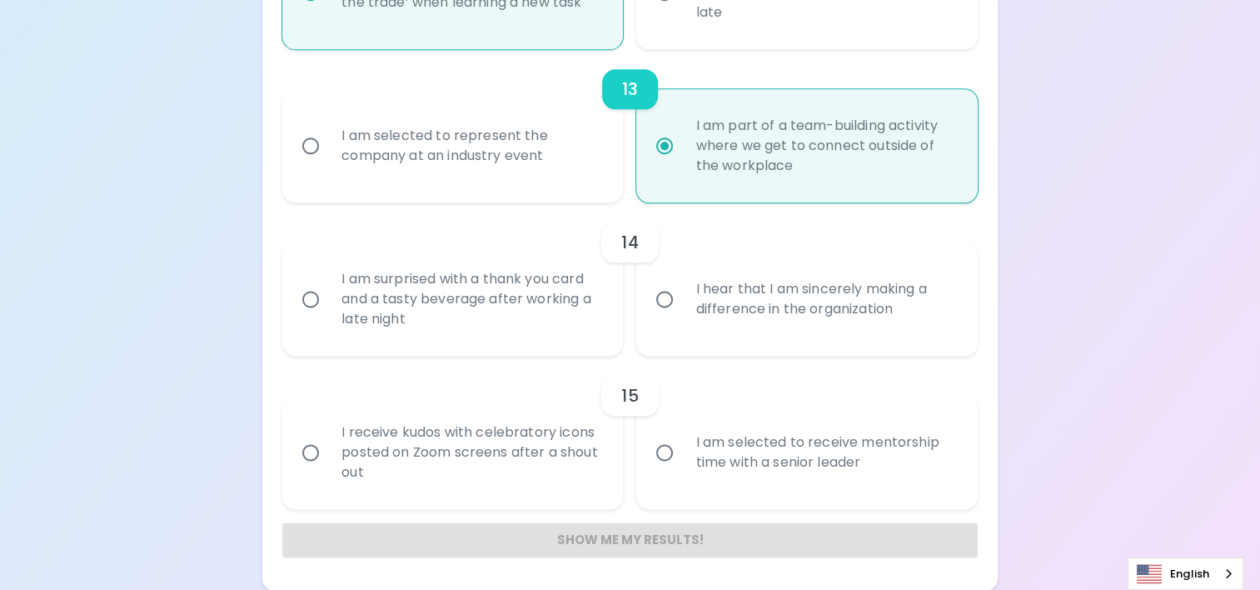
radio input "false"
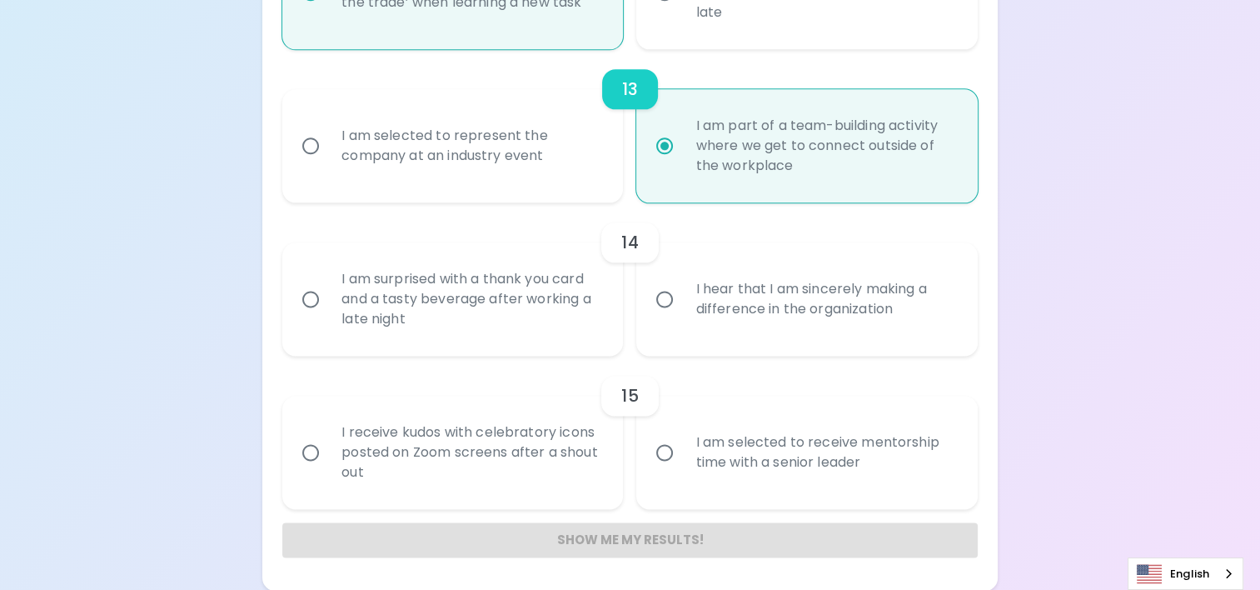
radio input "false"
radio input "true"
click at [705, 319] on div "I hear that I am sincerely making a difference in the organization" at bounding box center [825, 299] width 286 height 80
click at [682, 317] on input "I hear that I am sincerely making a difference in the organization" at bounding box center [664, 299] width 35 height 35
radio input "false"
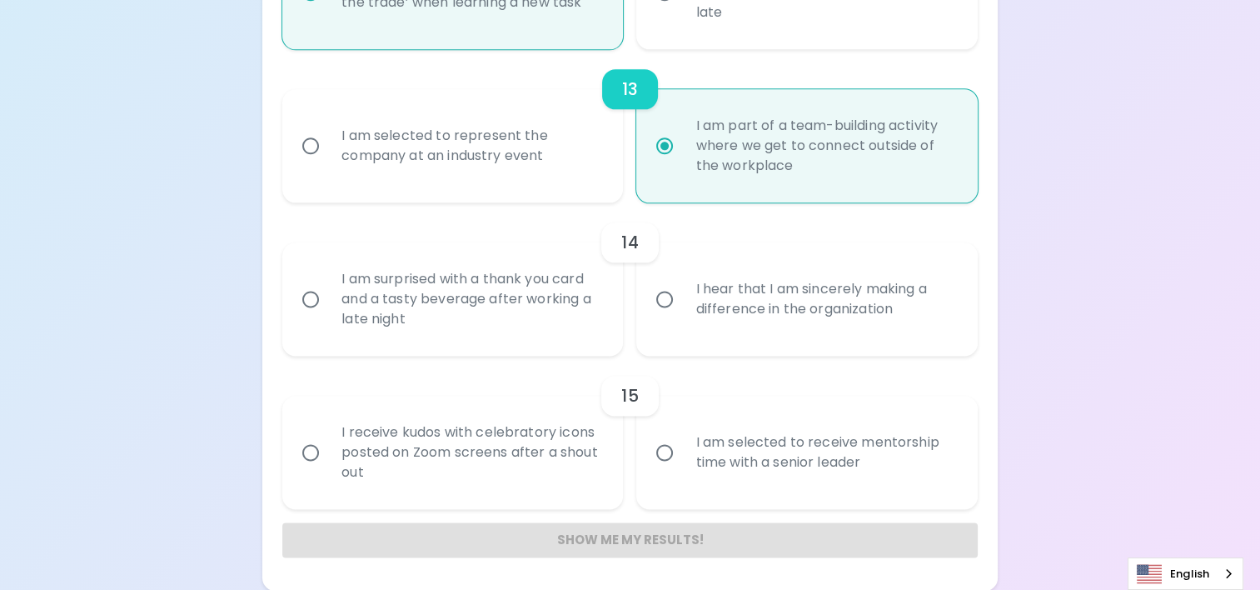
radio input "false"
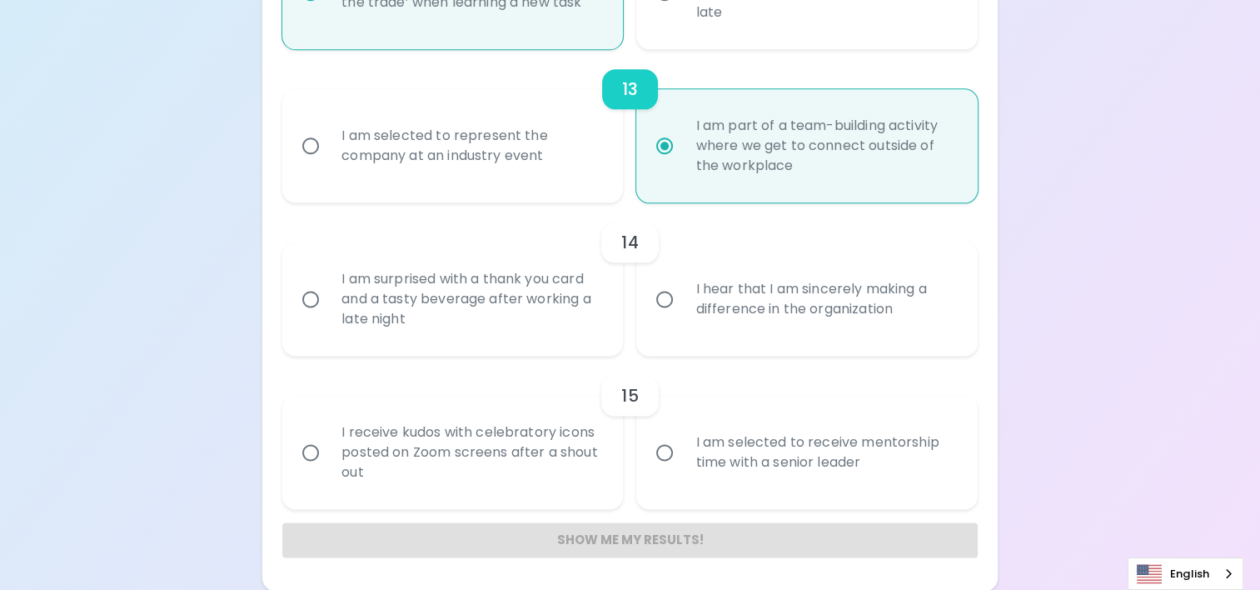
radio input "false"
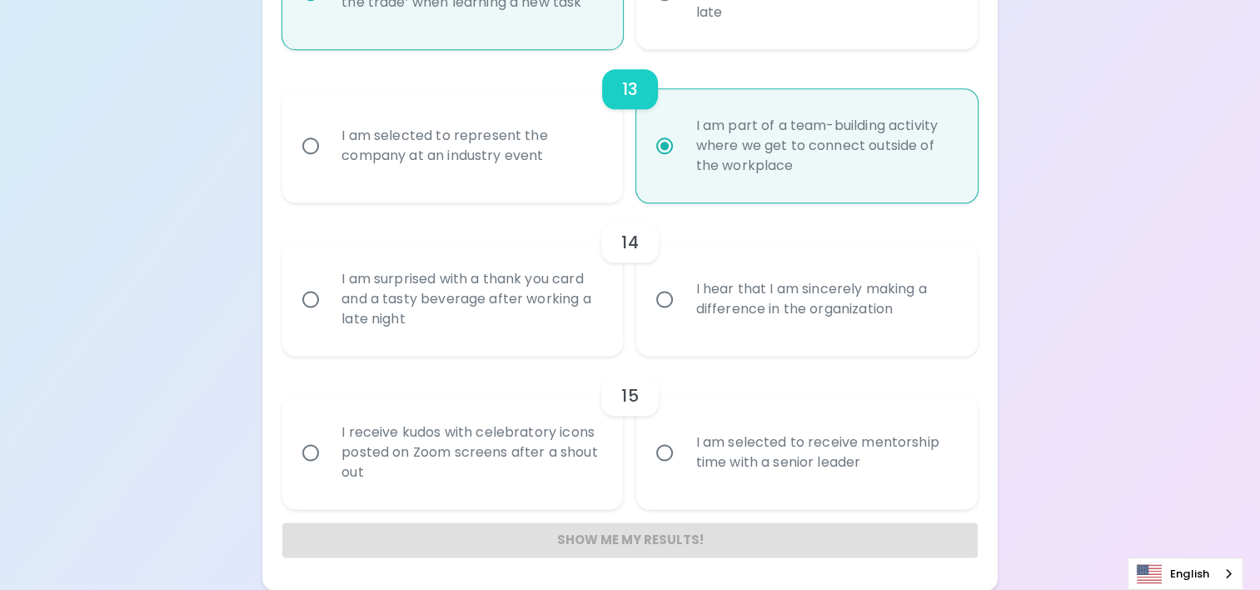
radio input "false"
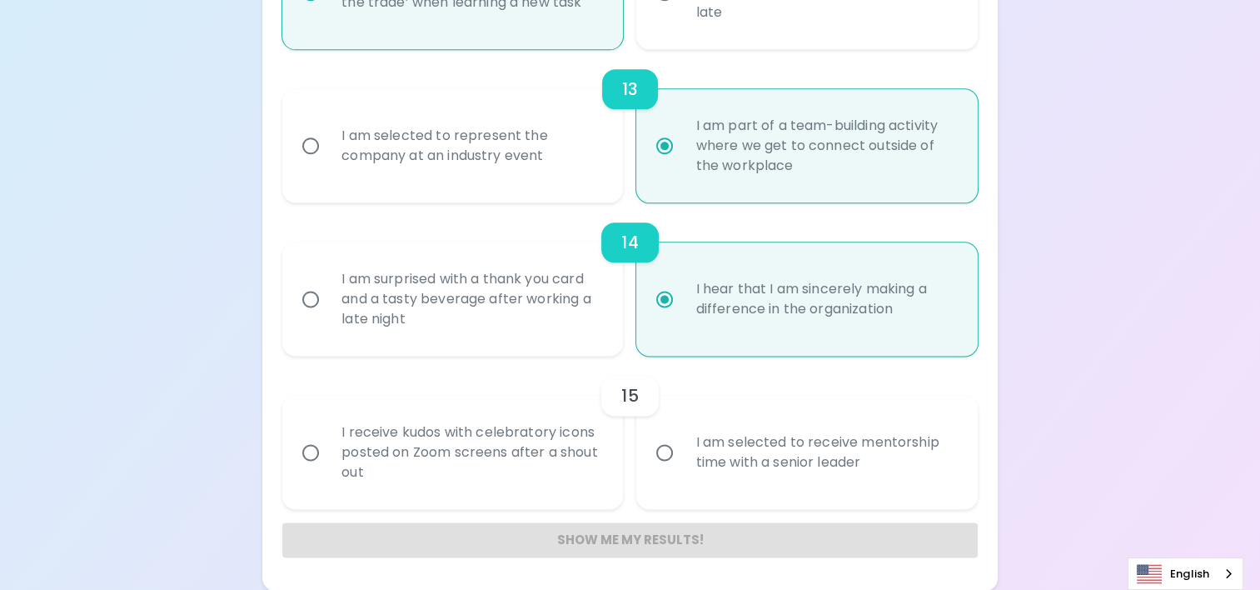
radio input "true"
click at [871, 470] on div "I am selected to receive mentorship time with a senior leader" at bounding box center [825, 452] width 286 height 80
click at [682, 470] on input "I am selected to receive mentorship time with a senior leader" at bounding box center [664, 452] width 35 height 35
radio input "false"
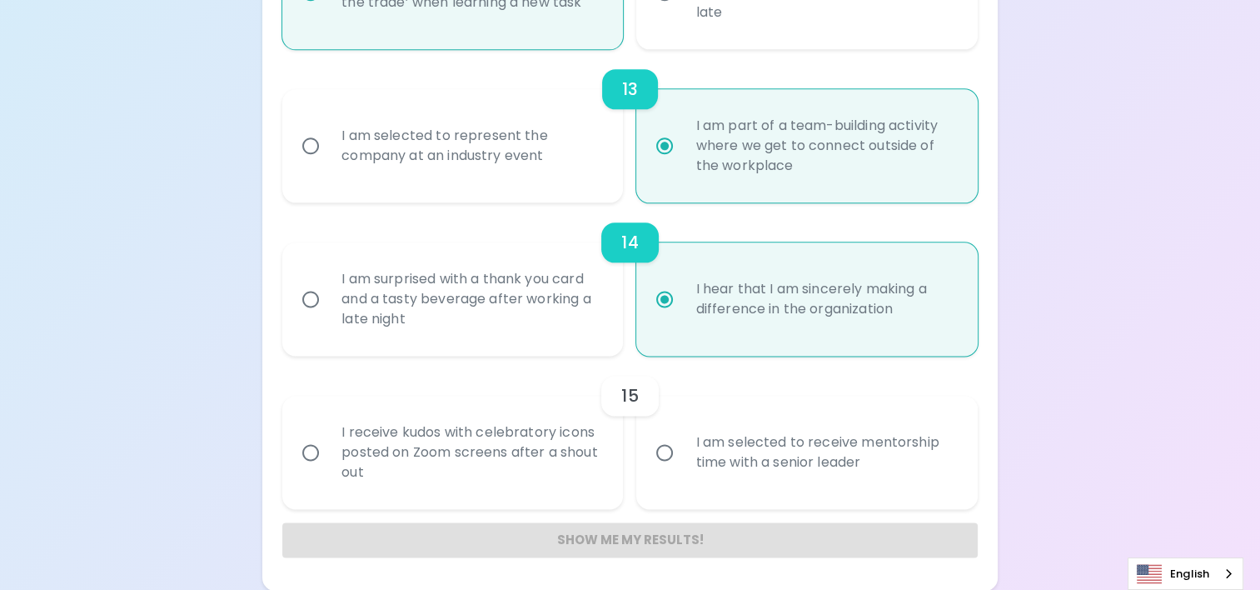
radio input "false"
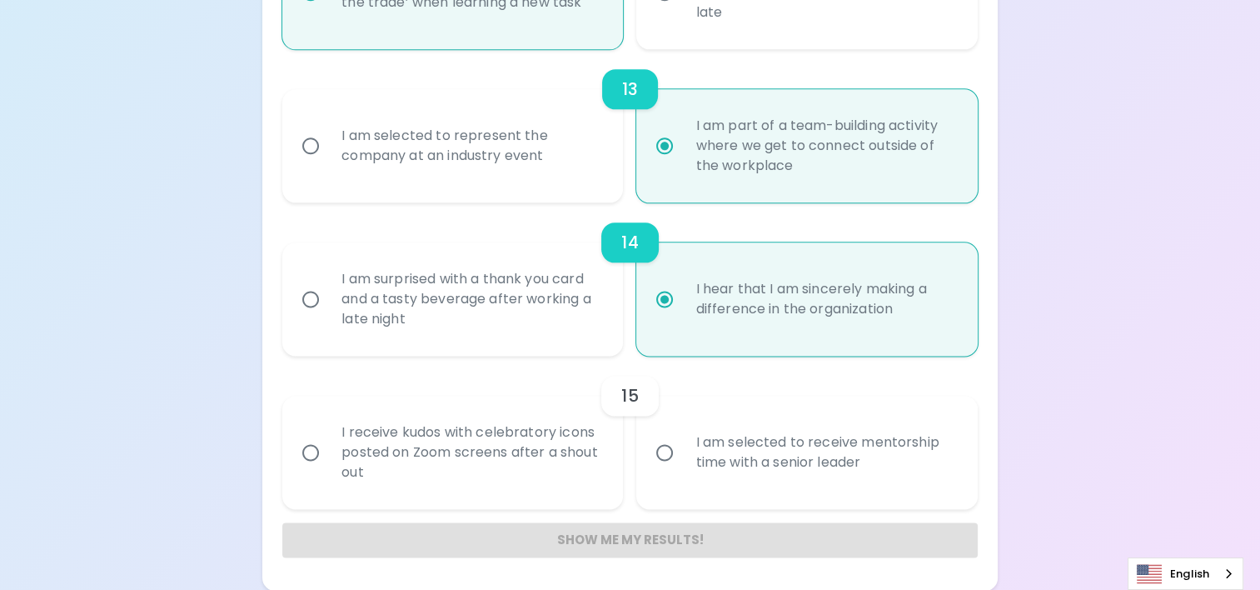
radio input "false"
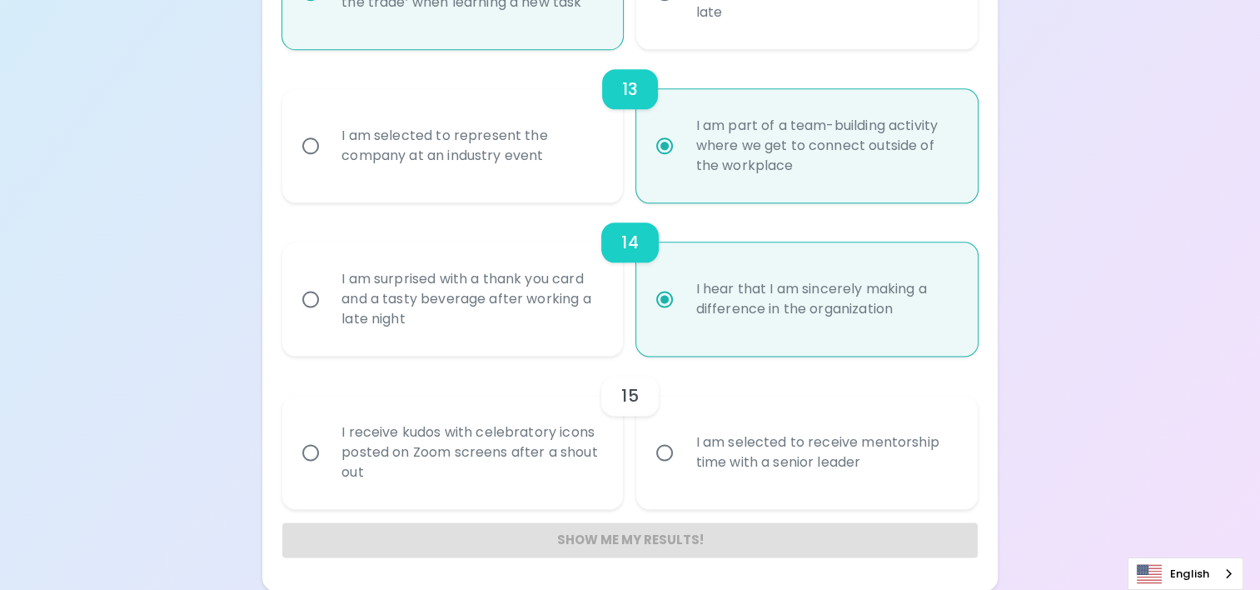
radio input "false"
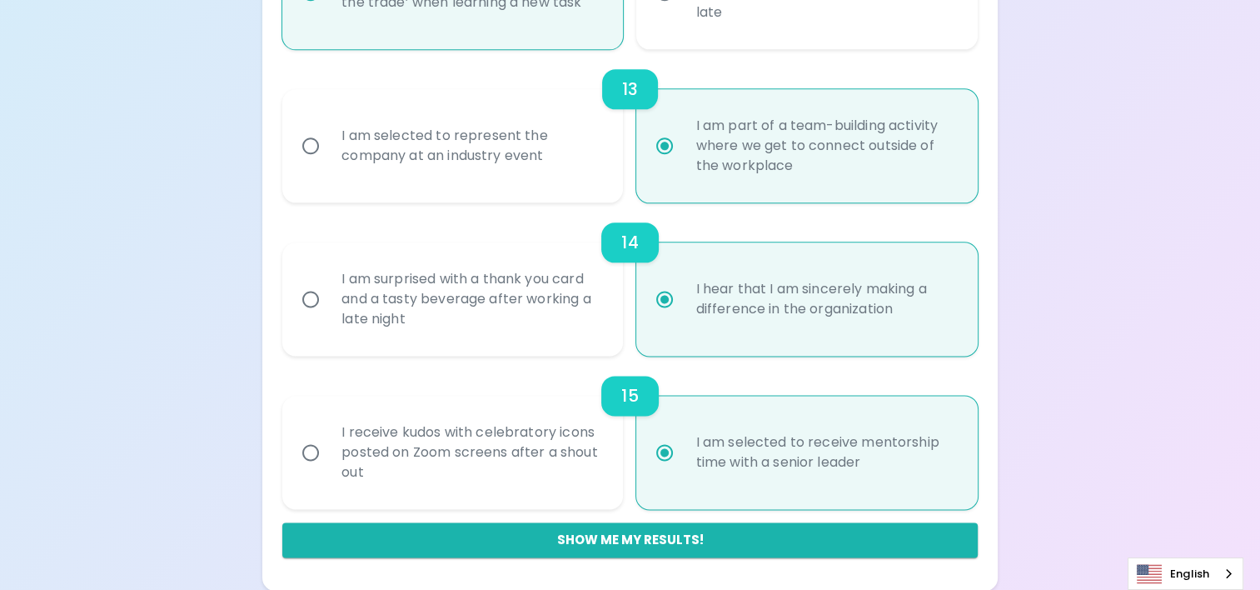
radio input "true"
click at [520, 473] on div "I receive kudos with celebratory icons posted on Zoom screens after a shout out" at bounding box center [471, 452] width 286 height 100
click at [328, 470] on input "I receive kudos with celebratory icons posted on Zoom screens after a shout out" at bounding box center [310, 452] width 35 height 35
radio input "false"
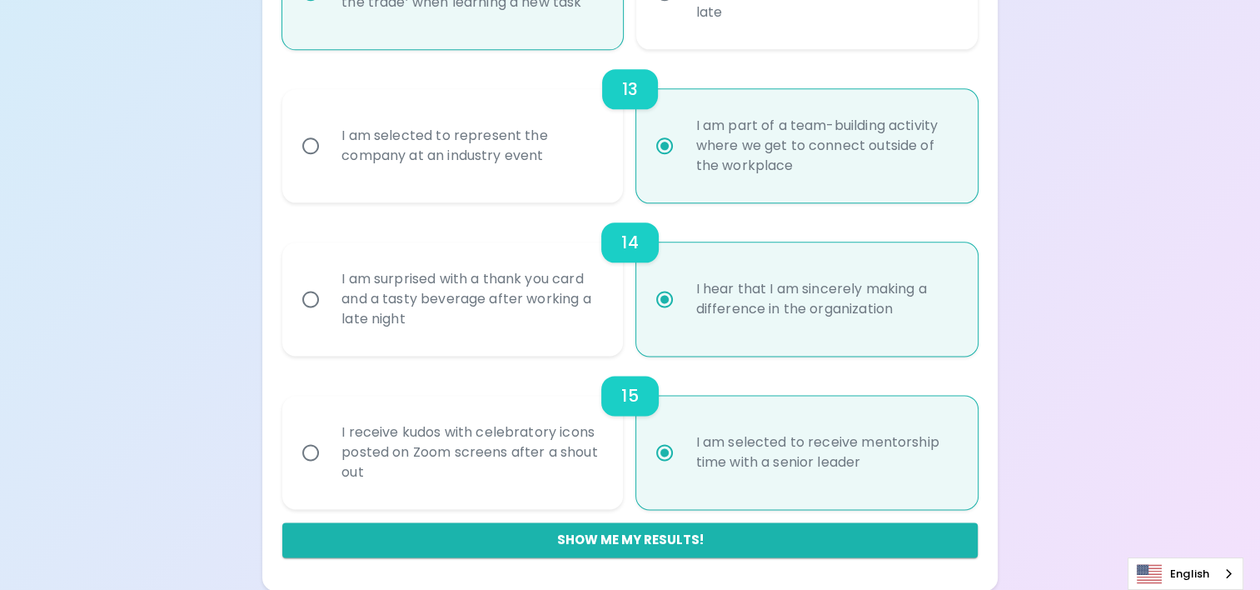
radio input "false"
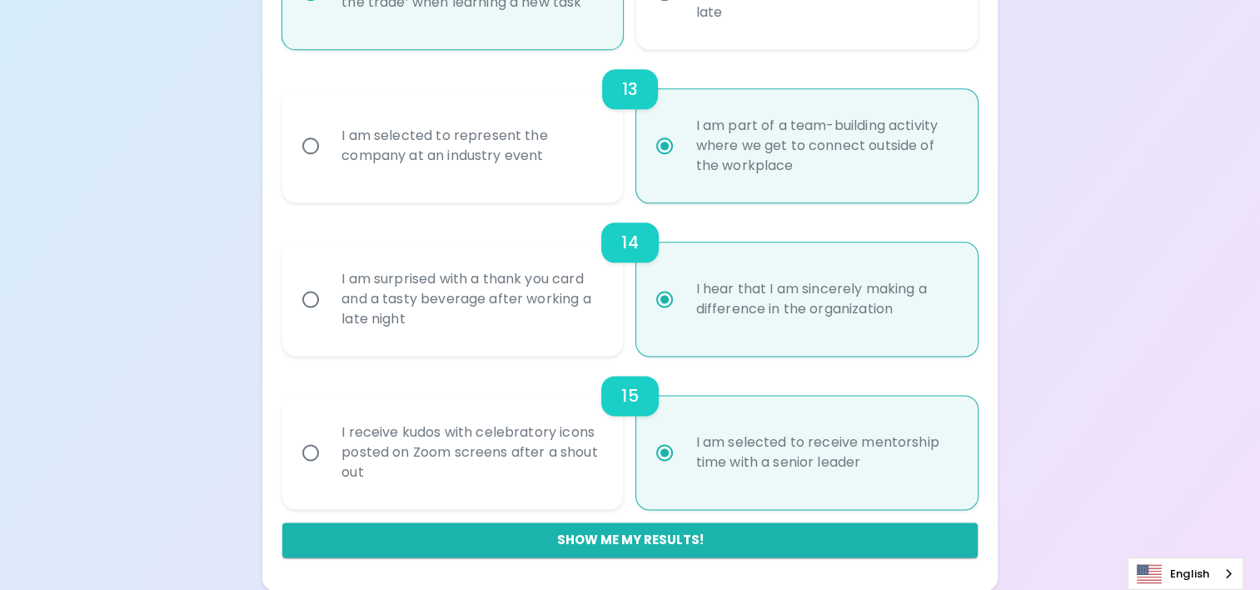
radio input "false"
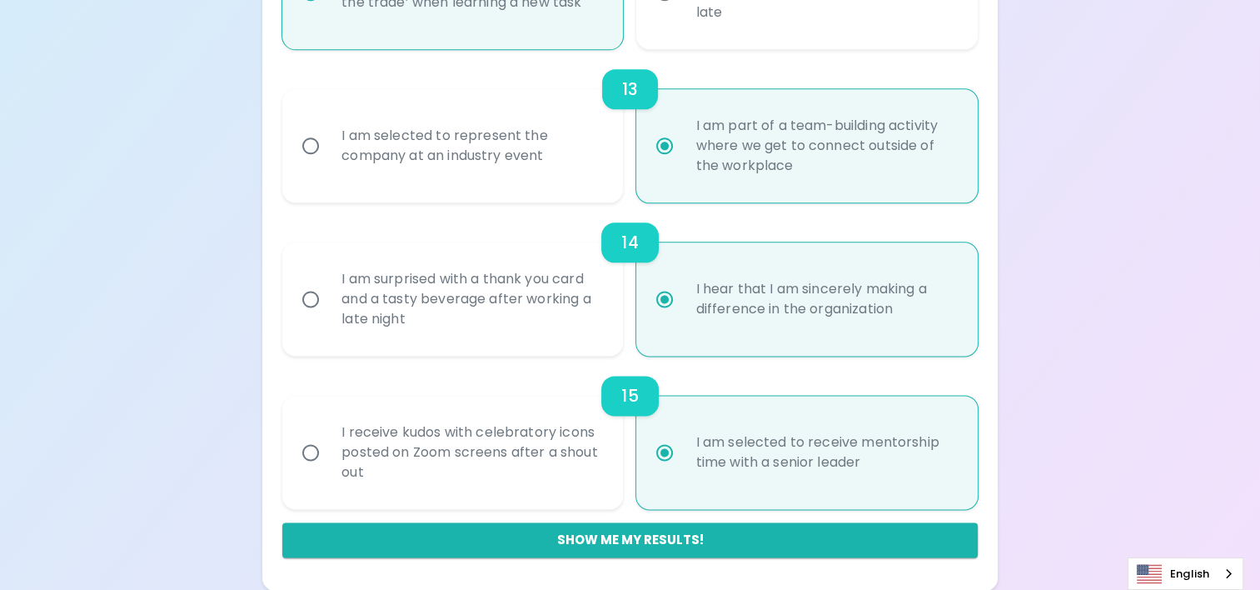
radio input "false"
radio input "true"
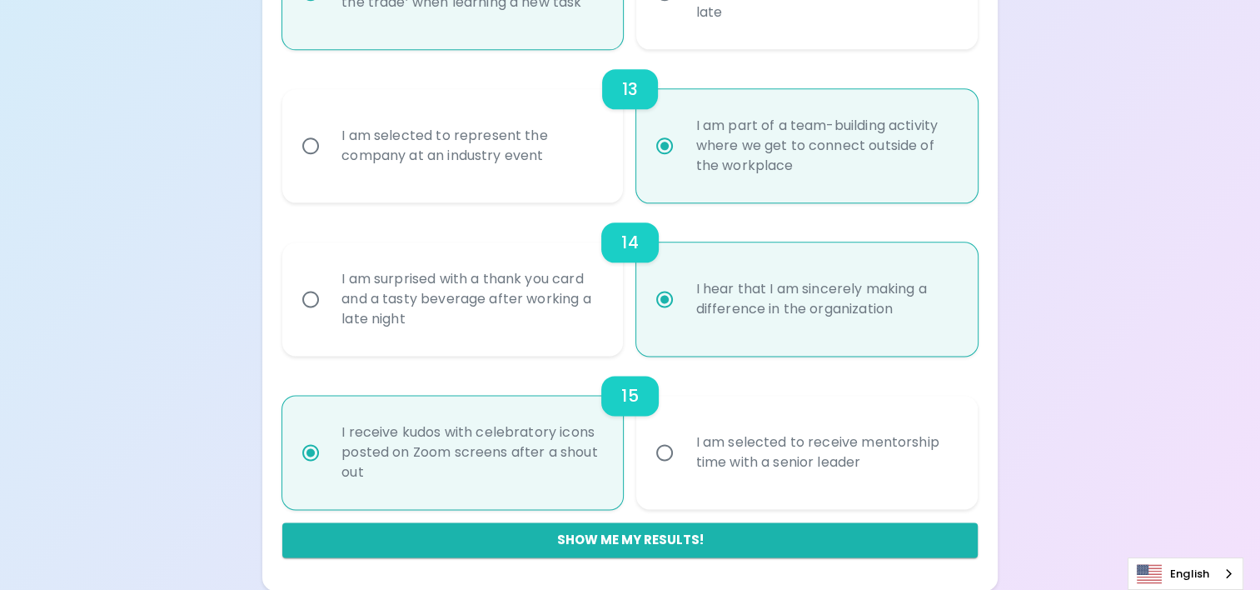
radio input "true"
click at [676, 480] on label "I am selected to receive mentorship time with a senior leader" at bounding box center [797, 452] width 341 height 113
click at [676, 470] on input "I am selected to receive mentorship time with a senior leader" at bounding box center [664, 452] width 35 height 35
radio input "false"
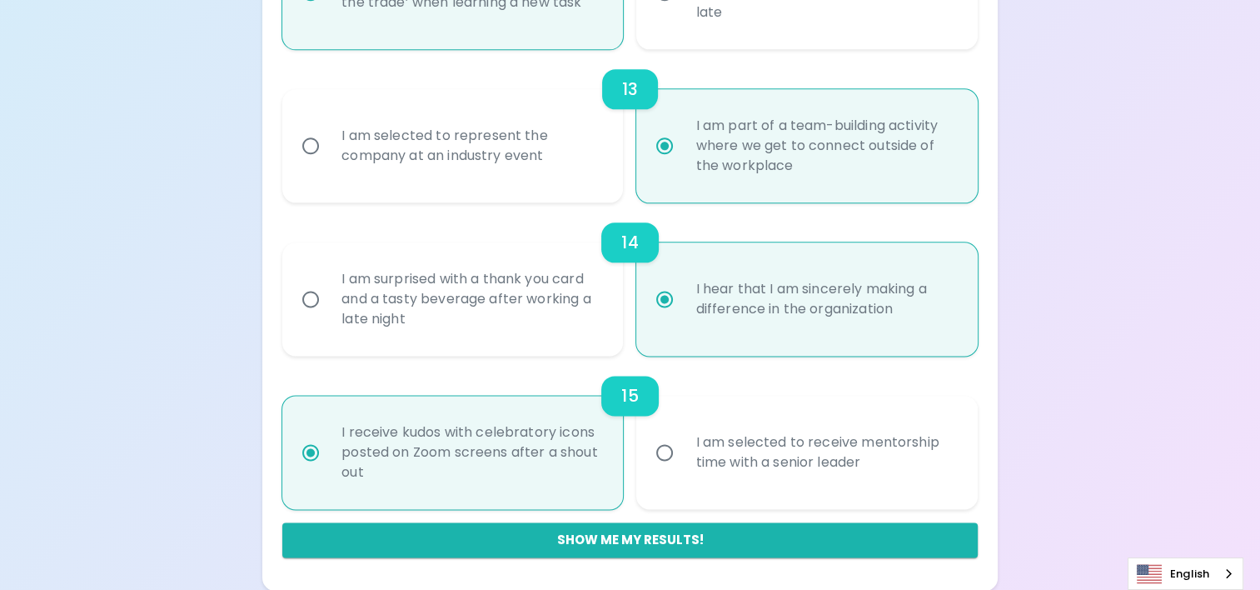
radio input "false"
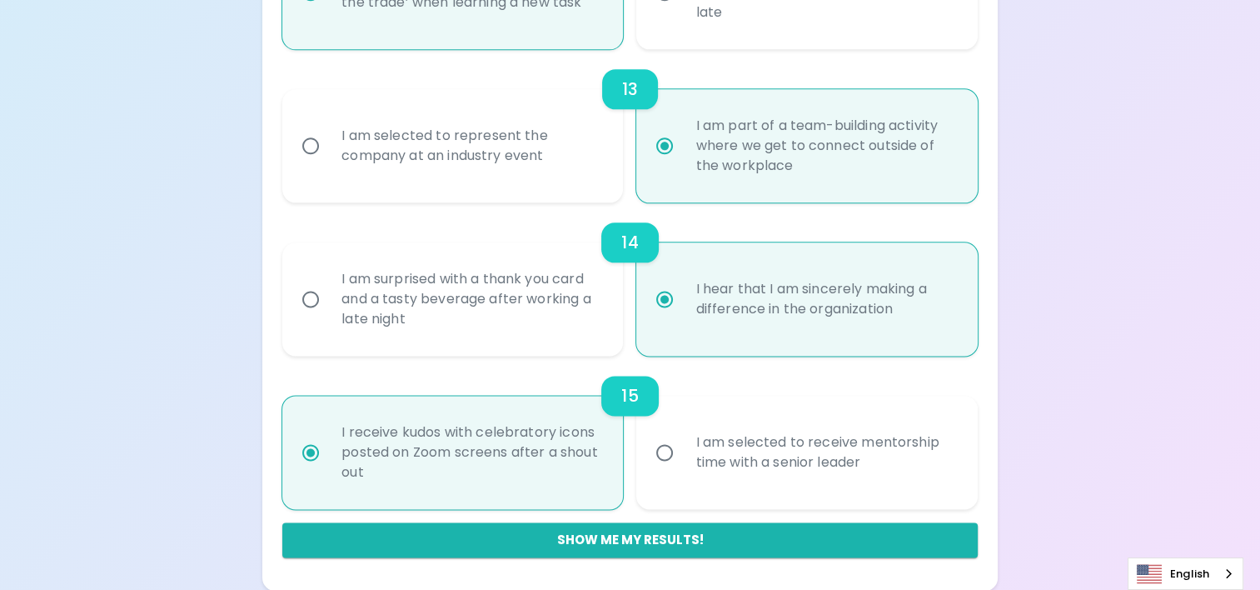
radio input "false"
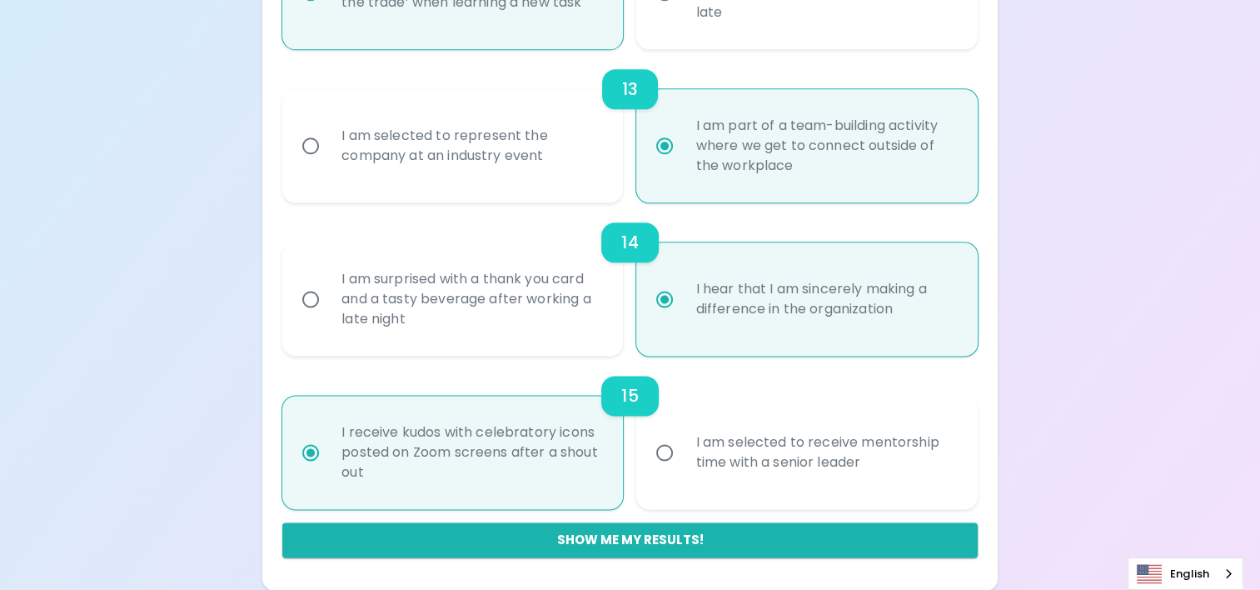
radio input "false"
radio input "true"
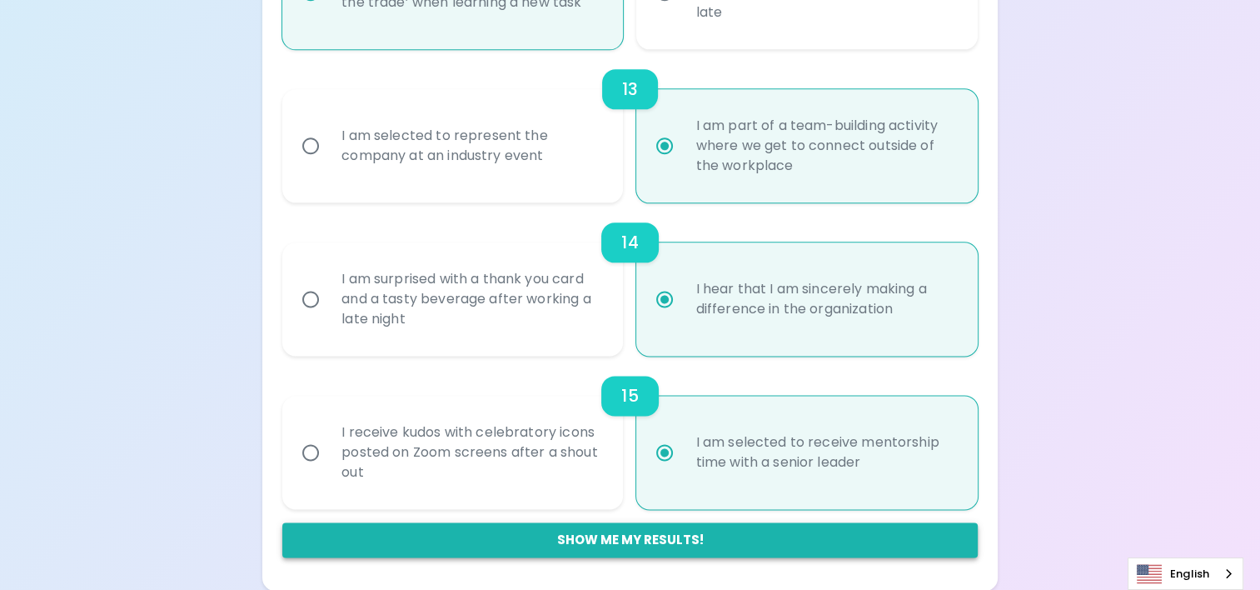
radio input "true"
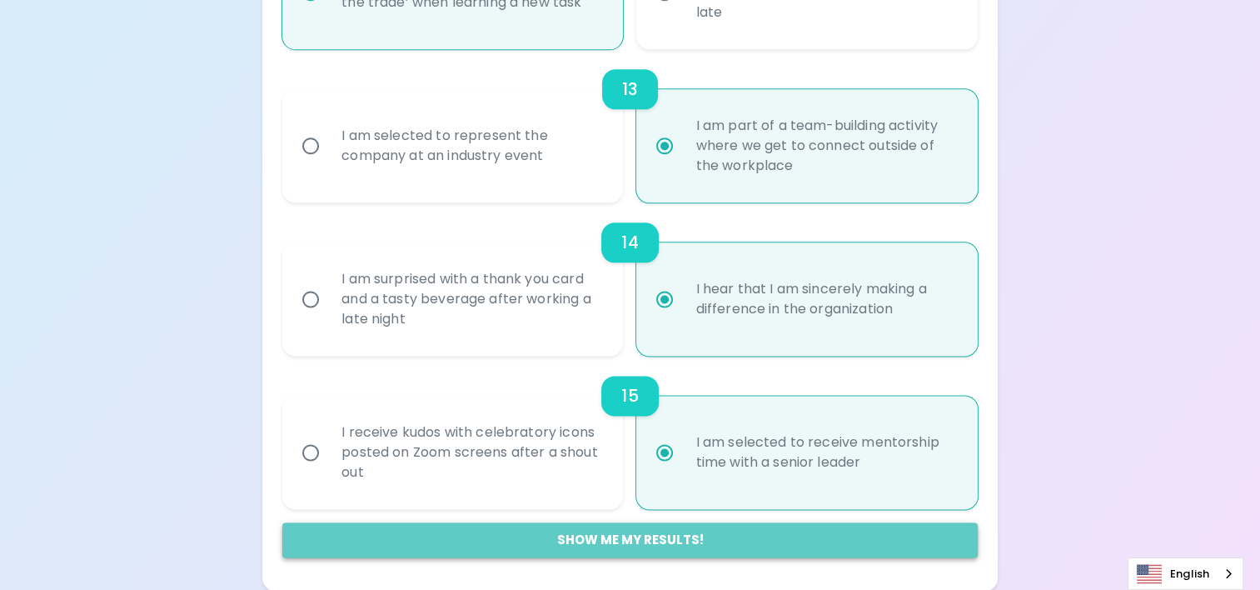
click at [690, 540] on button "Show me my results!" at bounding box center [630, 539] width 696 height 35
radio input "false"
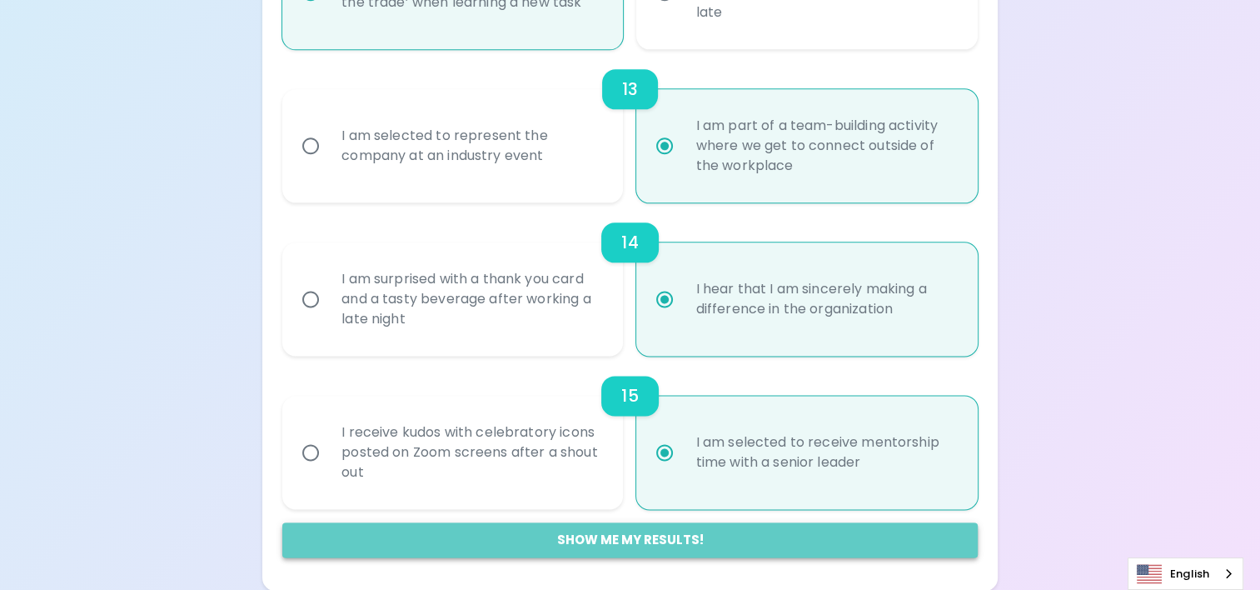
radio input "false"
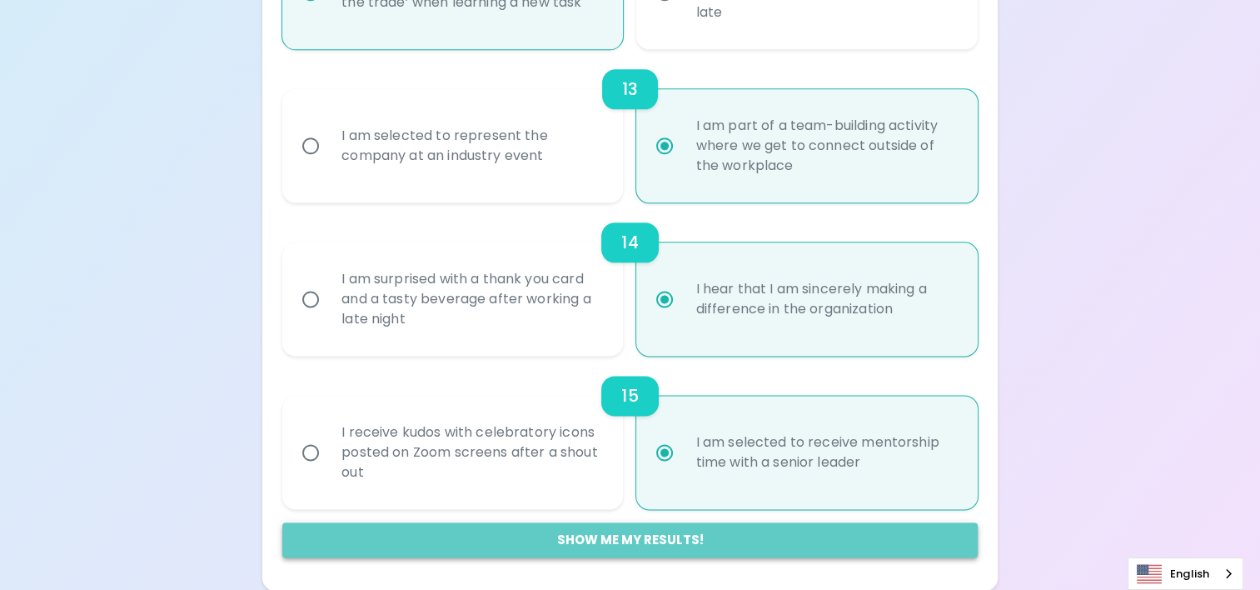
radio input "false"
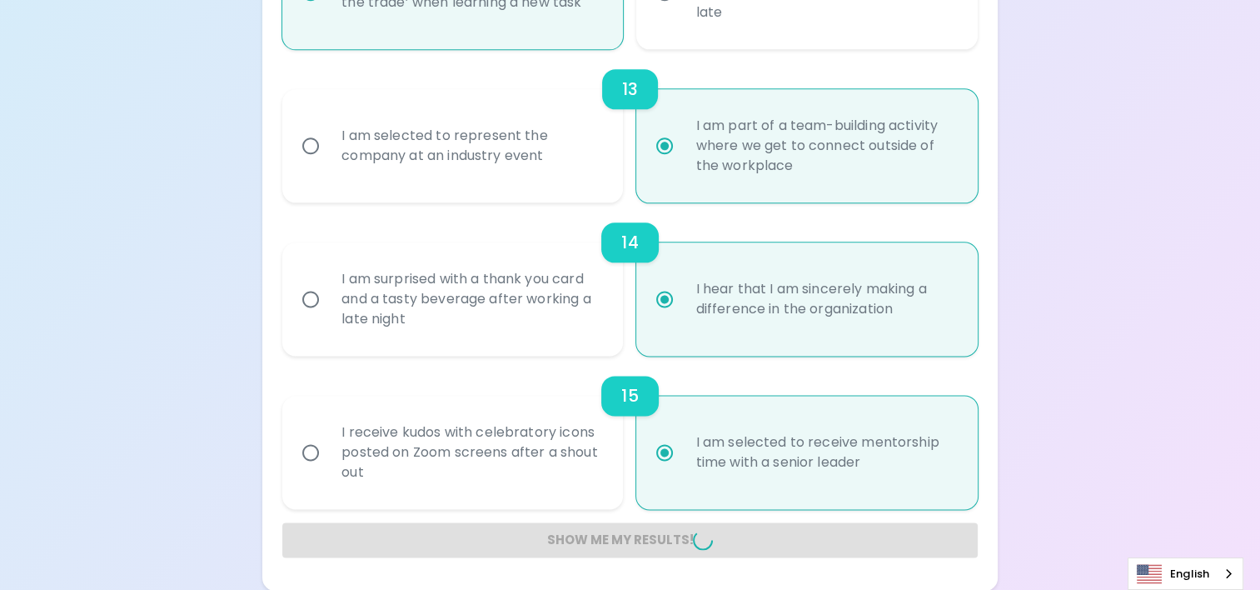
radio input "false"
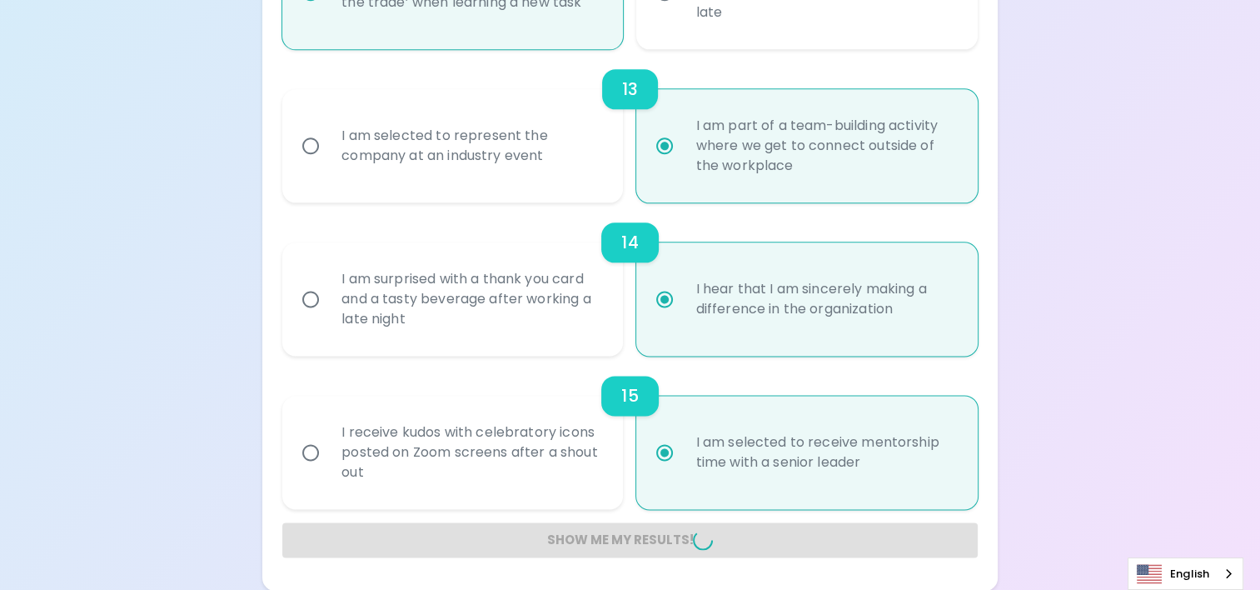
radio input "false"
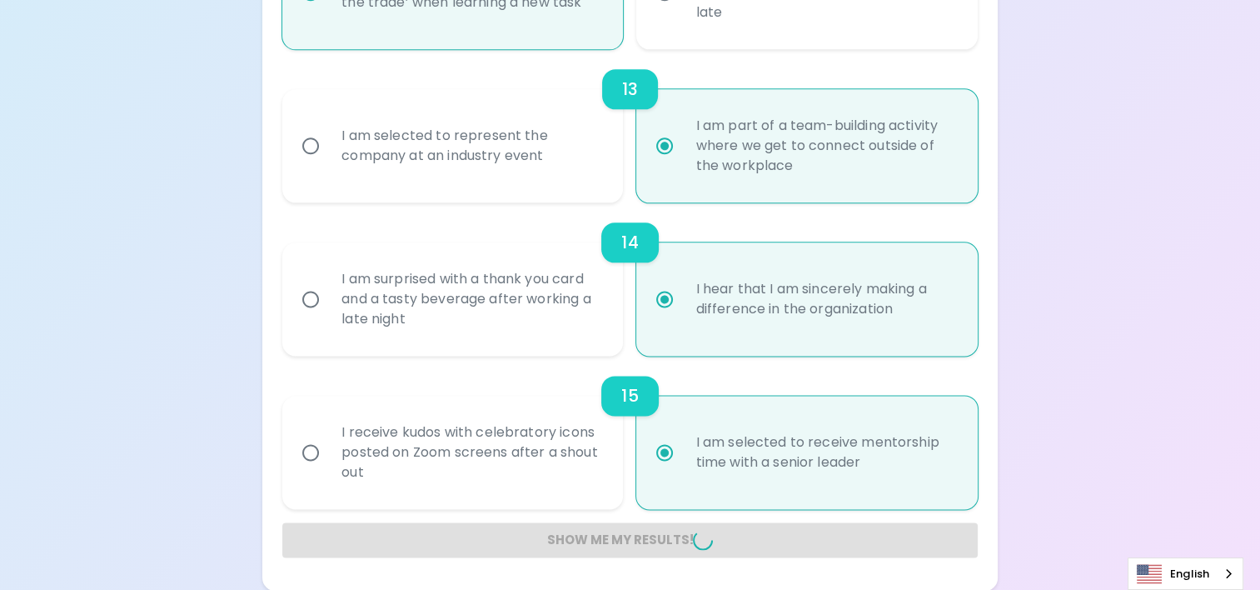
radio input "false"
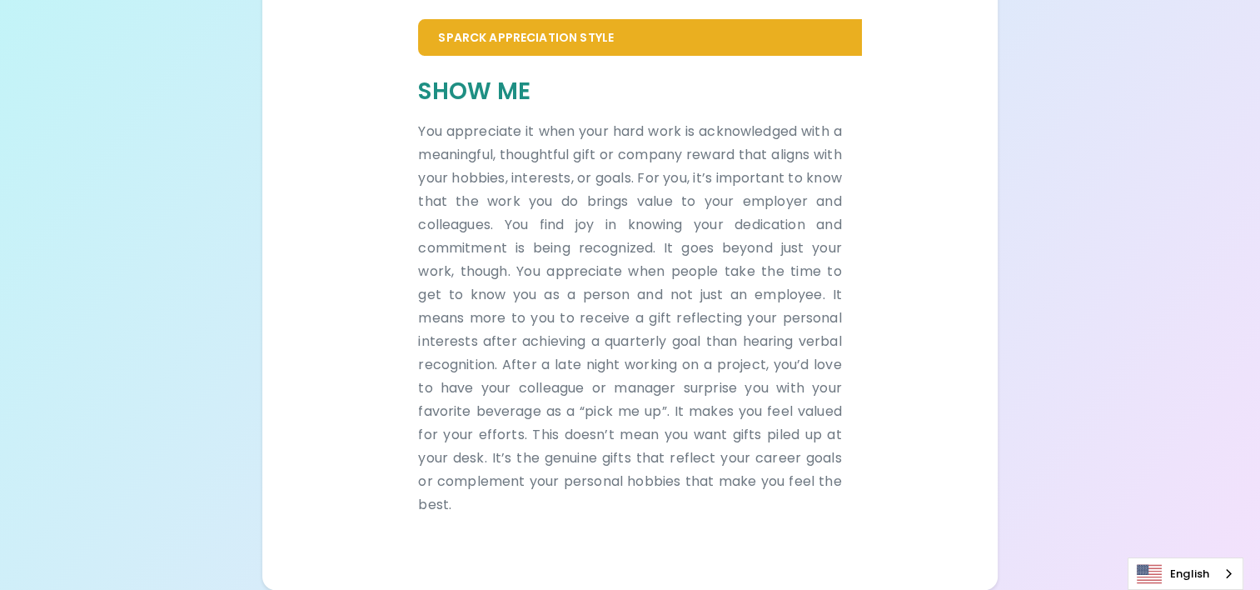
scroll to position [0, 0]
